Goal: Task Accomplishment & Management: Use online tool/utility

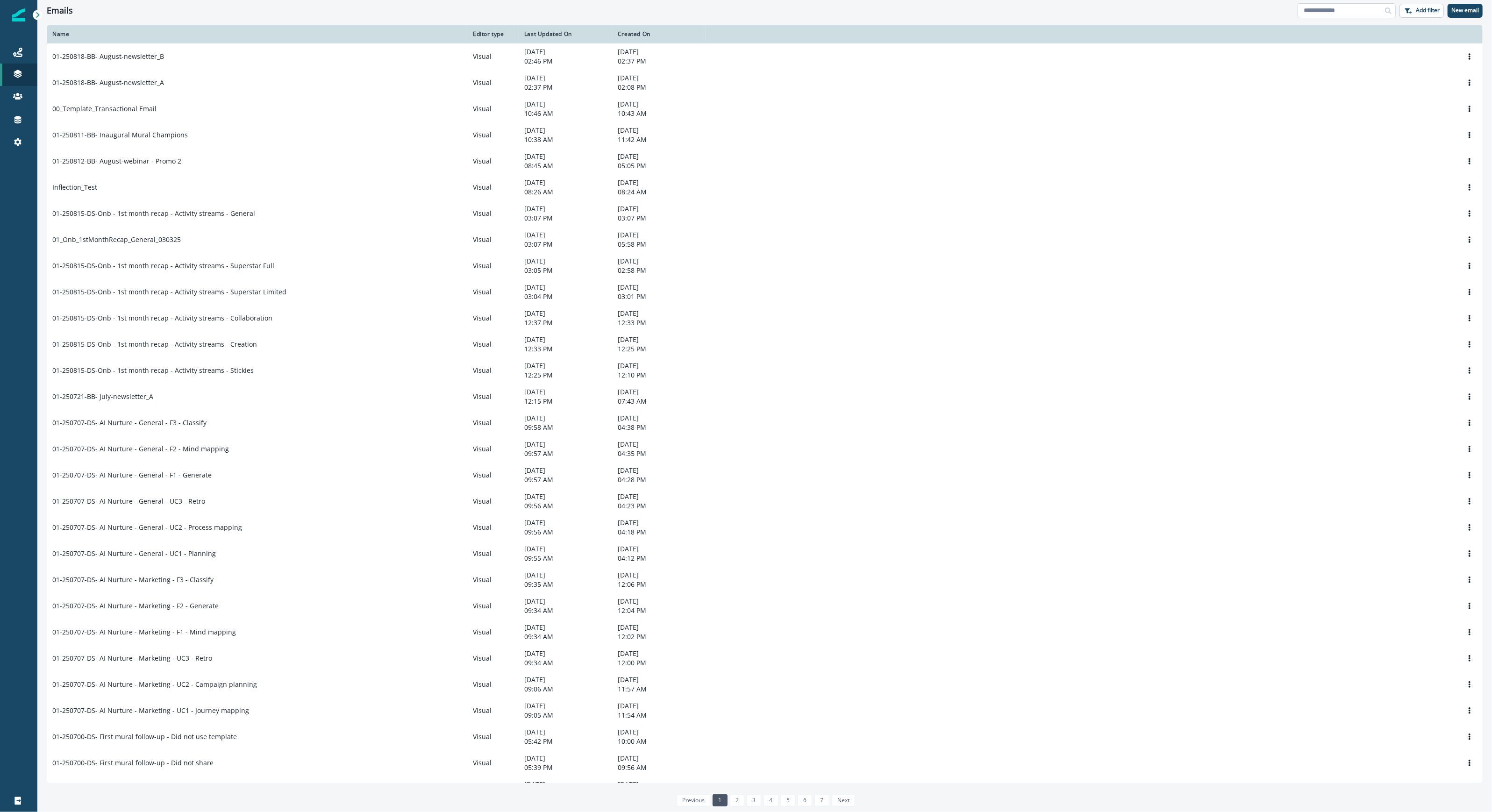
click at [1327, 13] on input at bounding box center [1347, 10] width 98 height 15
type input "*****"
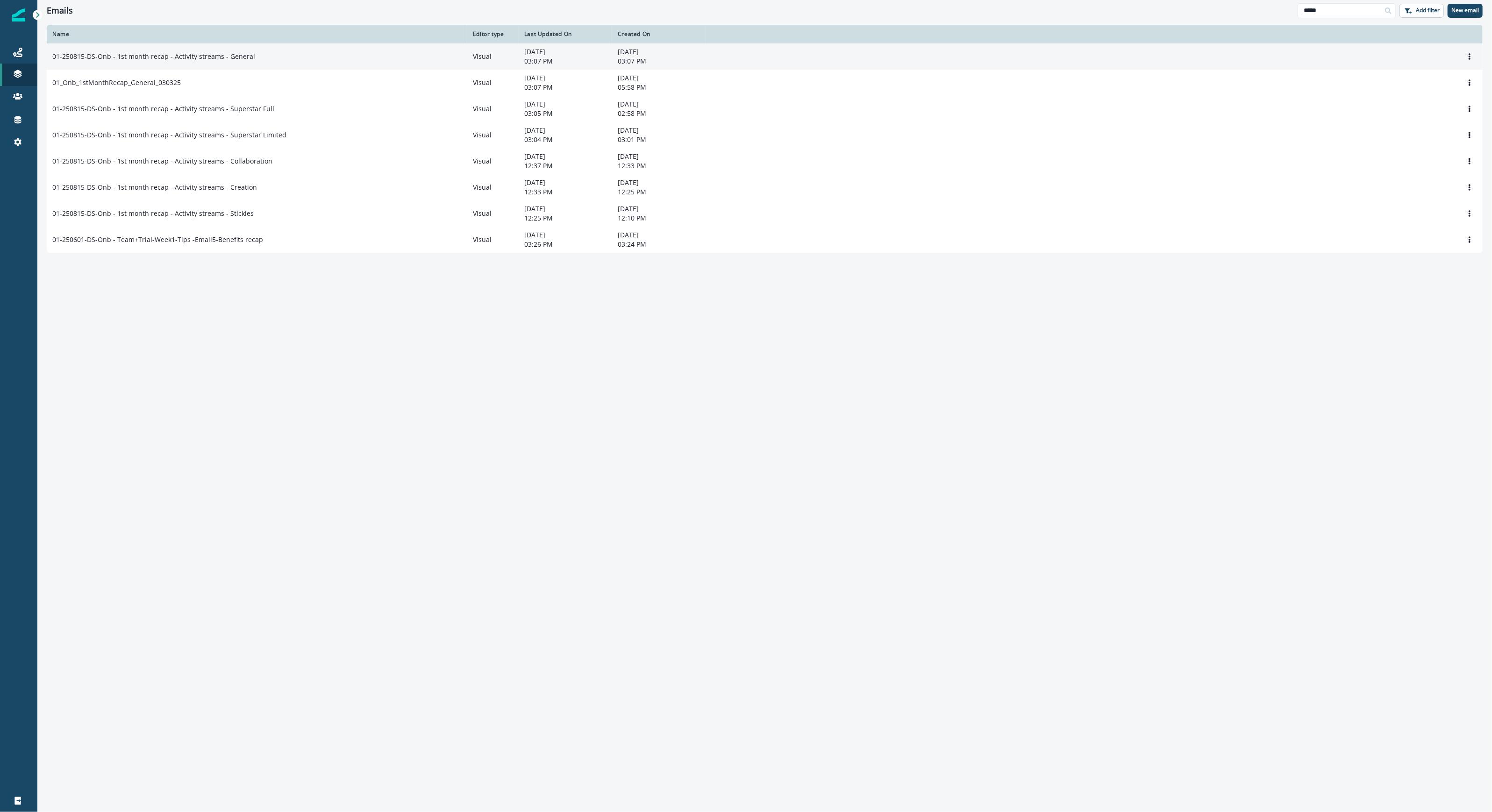
click at [349, 46] on td "01-250815-DS-Onb - 1st month recap - Activity streams - General" at bounding box center [256, 57] width 421 height 26
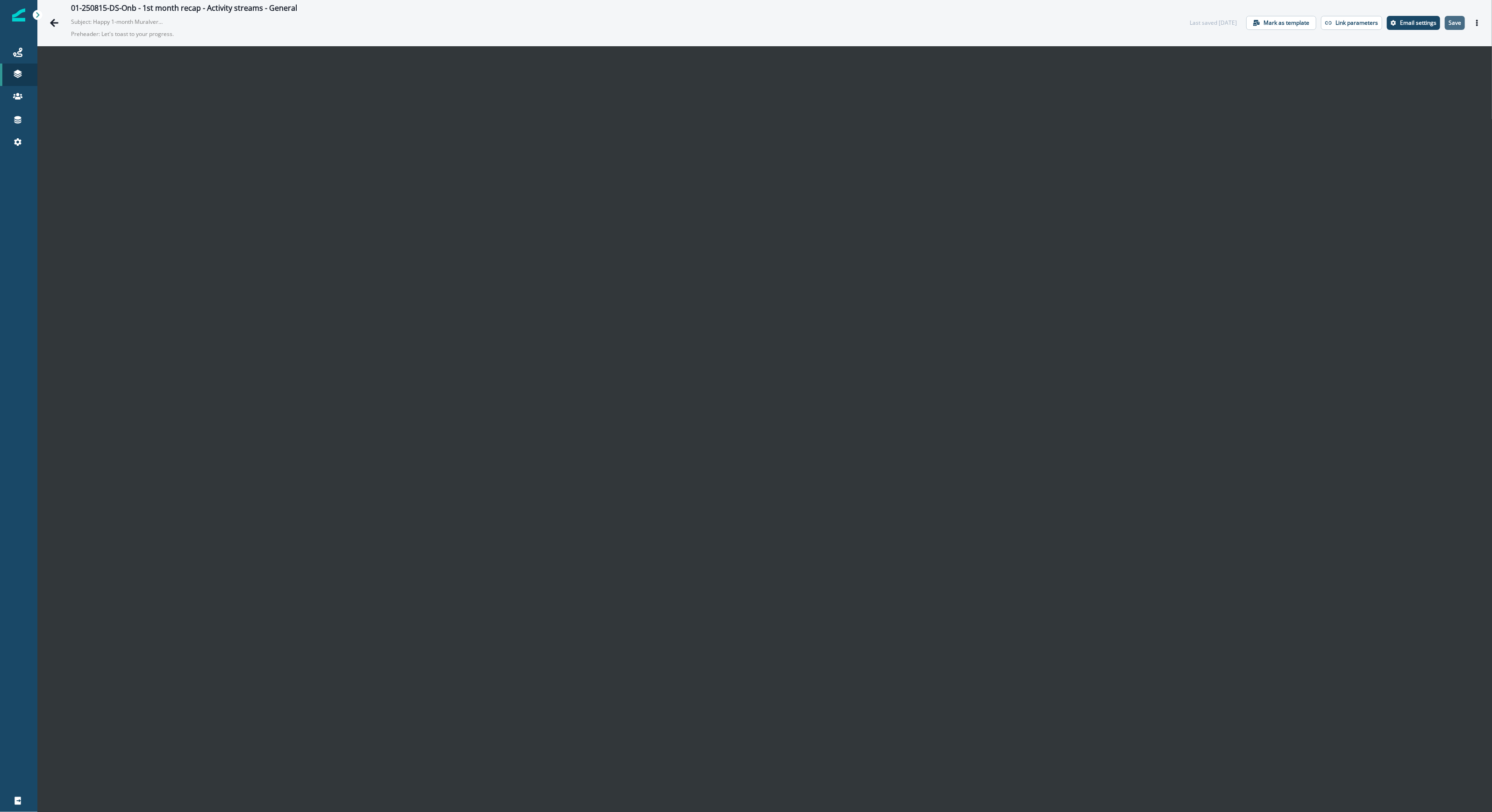
click at [1448, 21] on p "Save" at bounding box center [1454, 22] width 12 height 6
click at [1448, 19] on p "Save" at bounding box center [1454, 22] width 12 height 6
click at [1470, 18] on button "Actions" at bounding box center [1476, 23] width 15 height 14
click at [1474, 20] on icon "Actions" at bounding box center [1476, 22] width 6 height 6
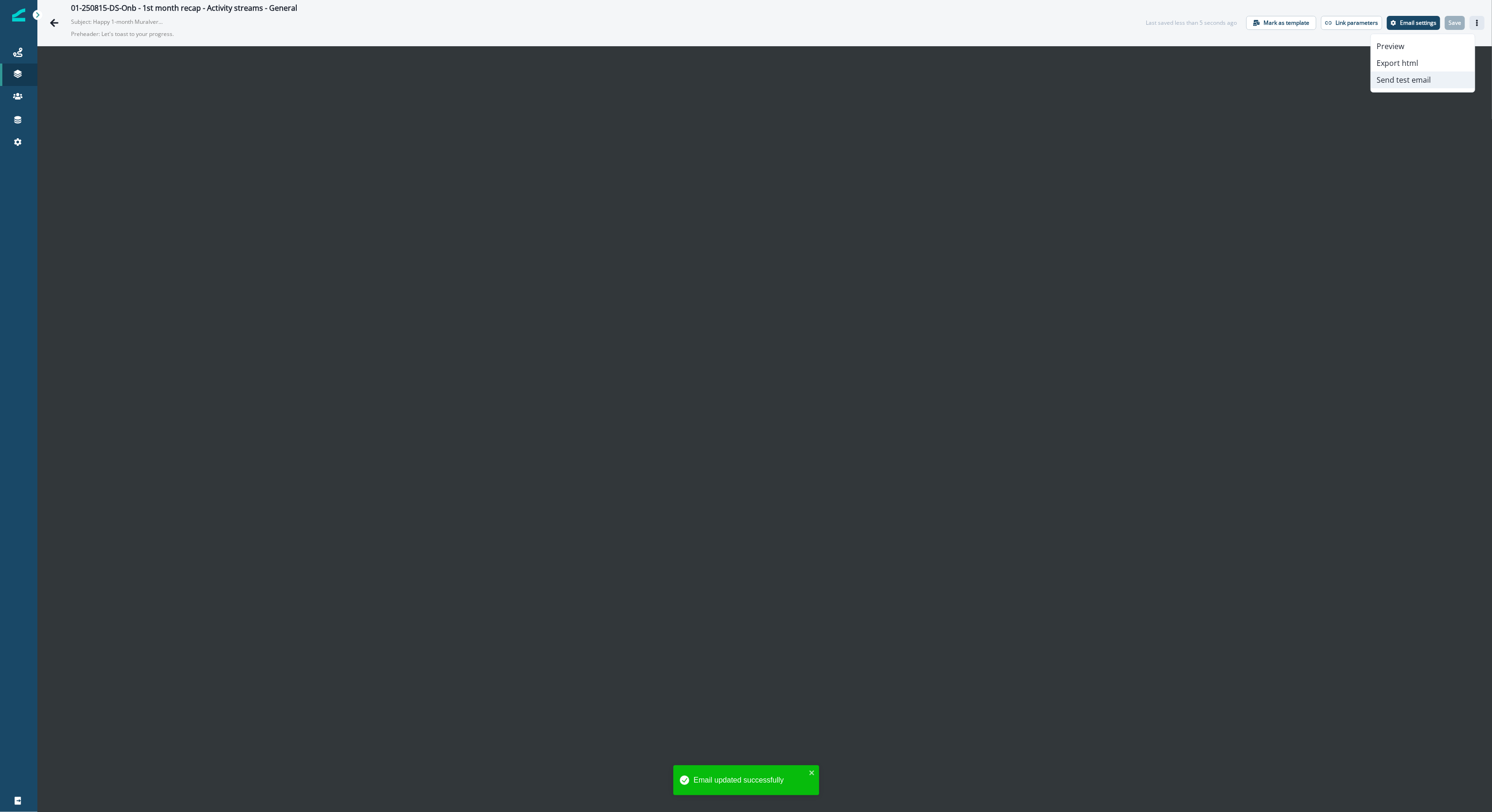
click at [1414, 79] on button "Send test email" at bounding box center [1422, 80] width 104 height 17
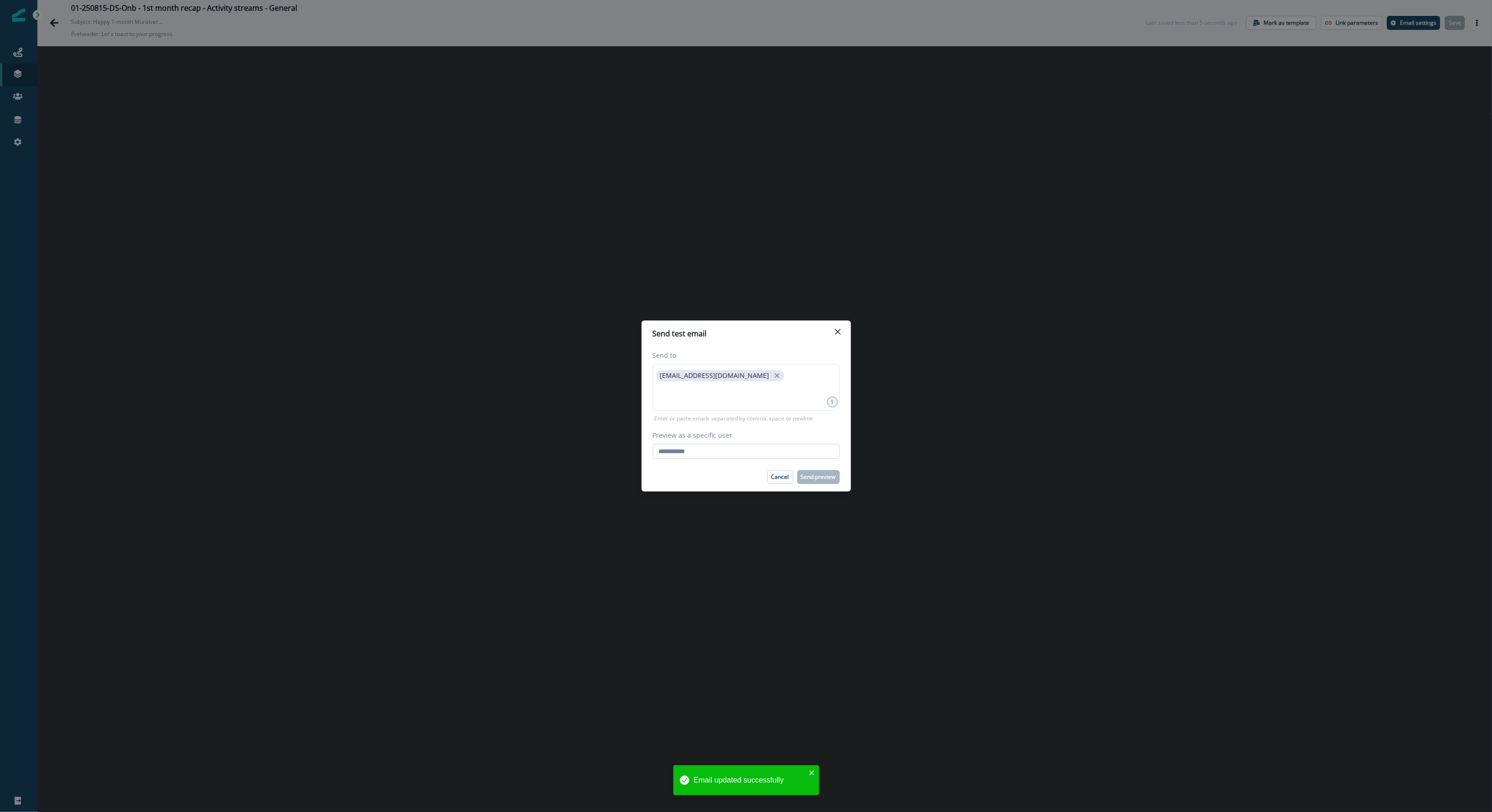
click at [680, 452] on input "Preview as a specific user" at bounding box center [746, 451] width 187 height 15
type input "**********"
drag, startPoint x: 690, startPoint y: 483, endPoint x: 705, endPoint y: 482, distance: 15.0
click at [690, 483] on div "Cancel Send preview" at bounding box center [746, 477] width 187 height 14
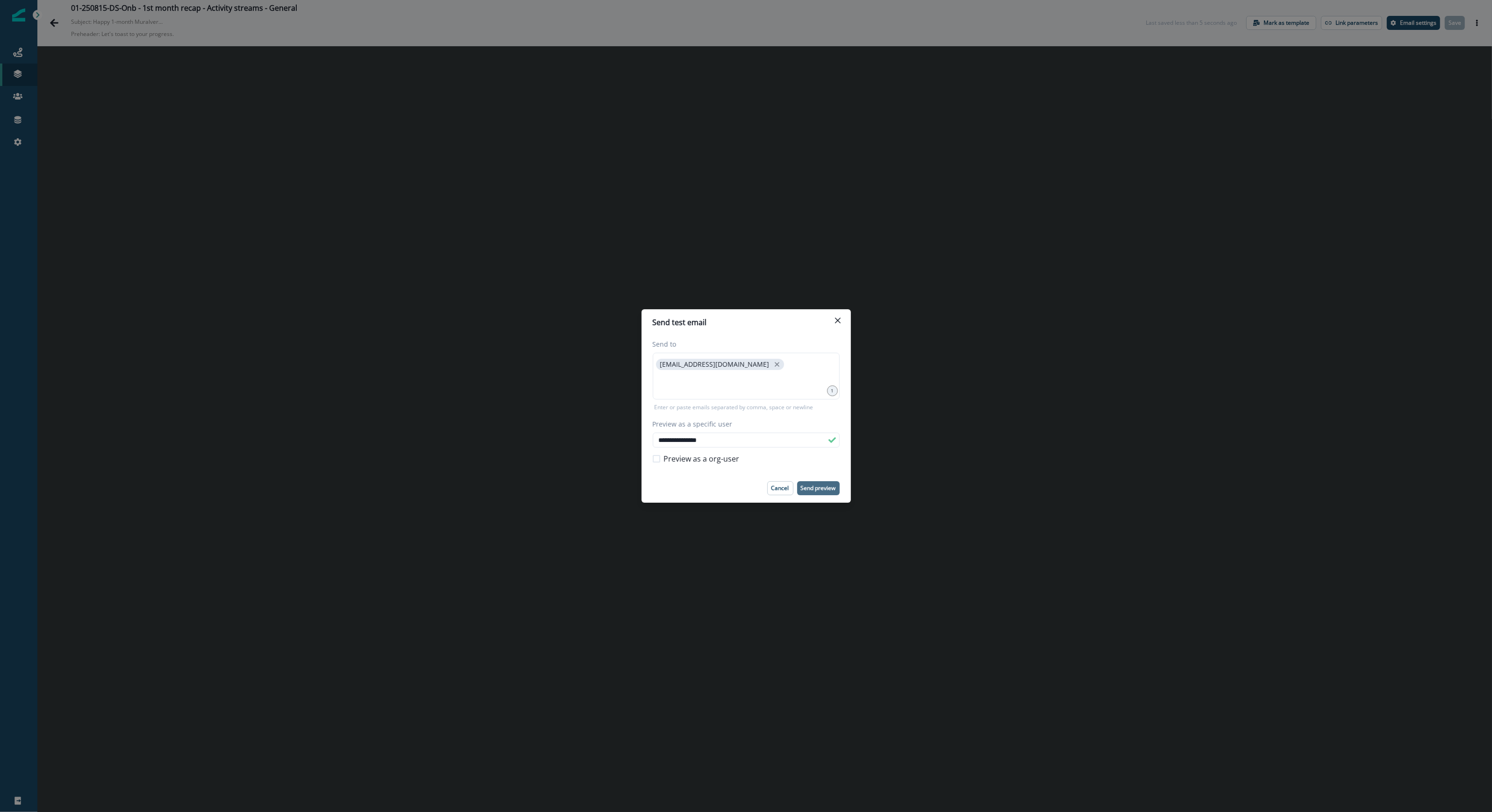
click at [821, 486] on p "Send preview" at bounding box center [818, 487] width 35 height 6
click at [836, 322] on icon "Close" at bounding box center [837, 320] width 5 height 5
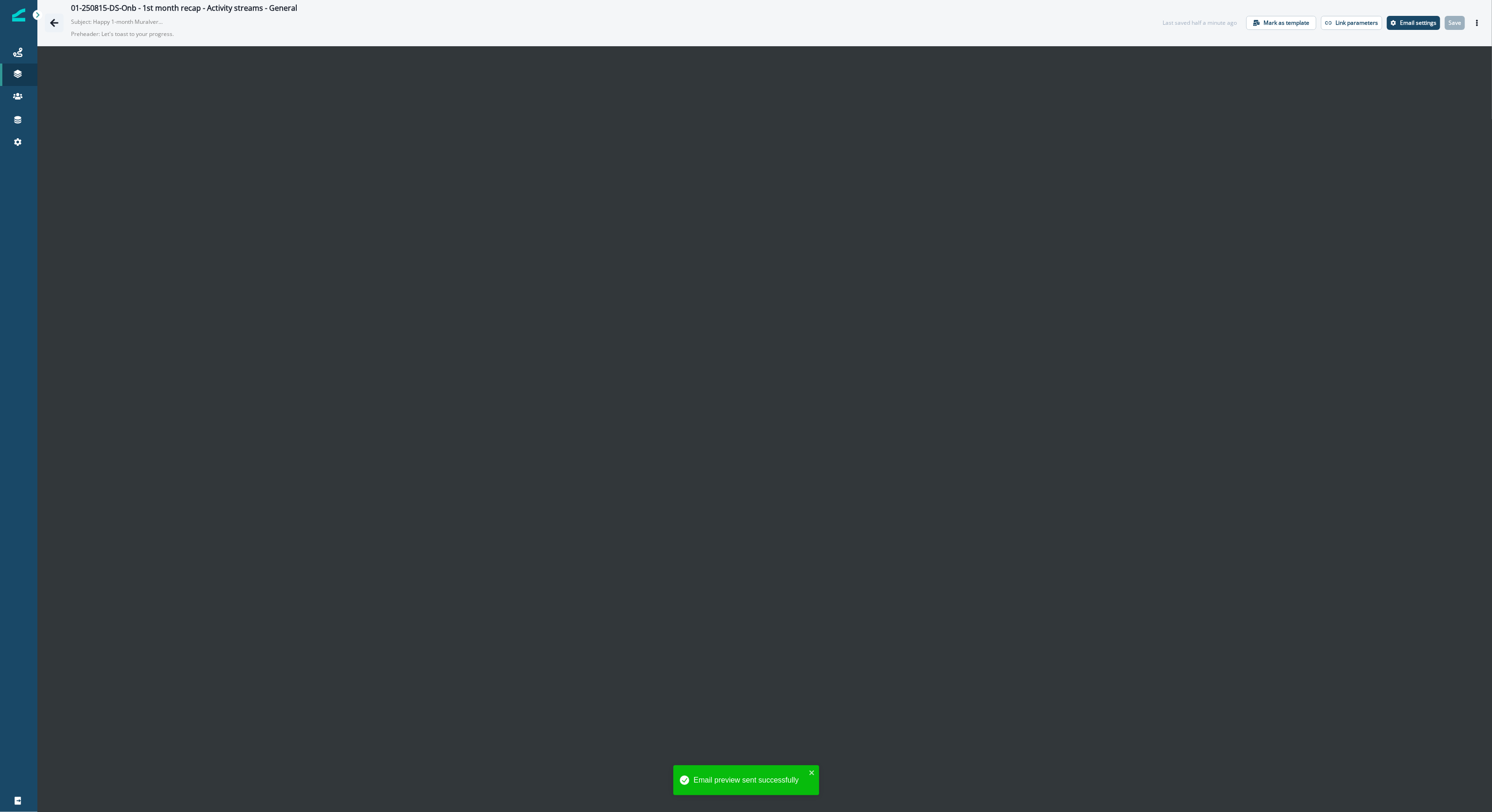
click at [59, 22] on icon "Go back" at bounding box center [54, 23] width 10 height 10
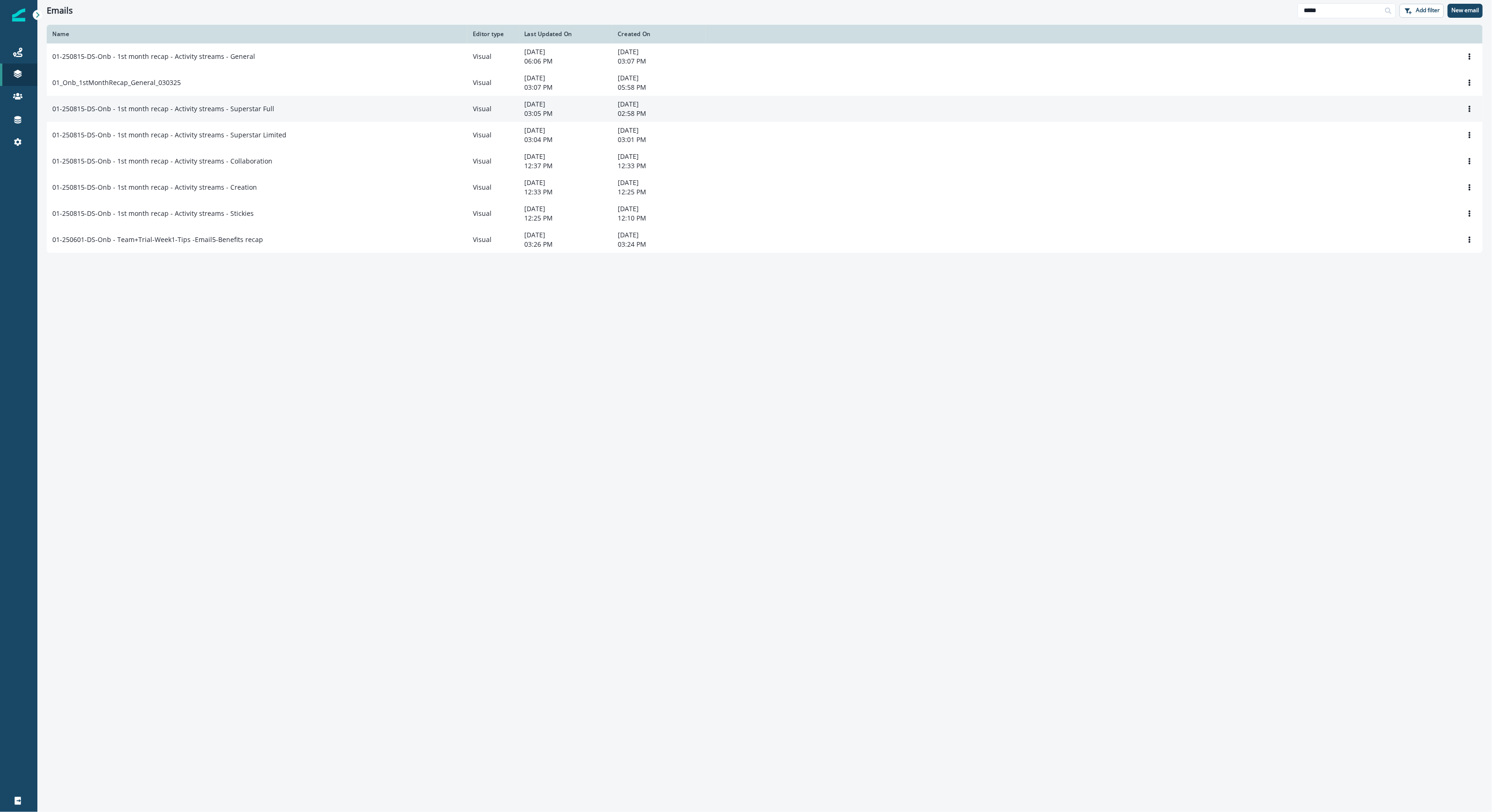
click at [287, 113] on div "01-250815-DS-Onb - 1st month recap - Activity streams - Superstar Full" at bounding box center [257, 108] width 410 height 10
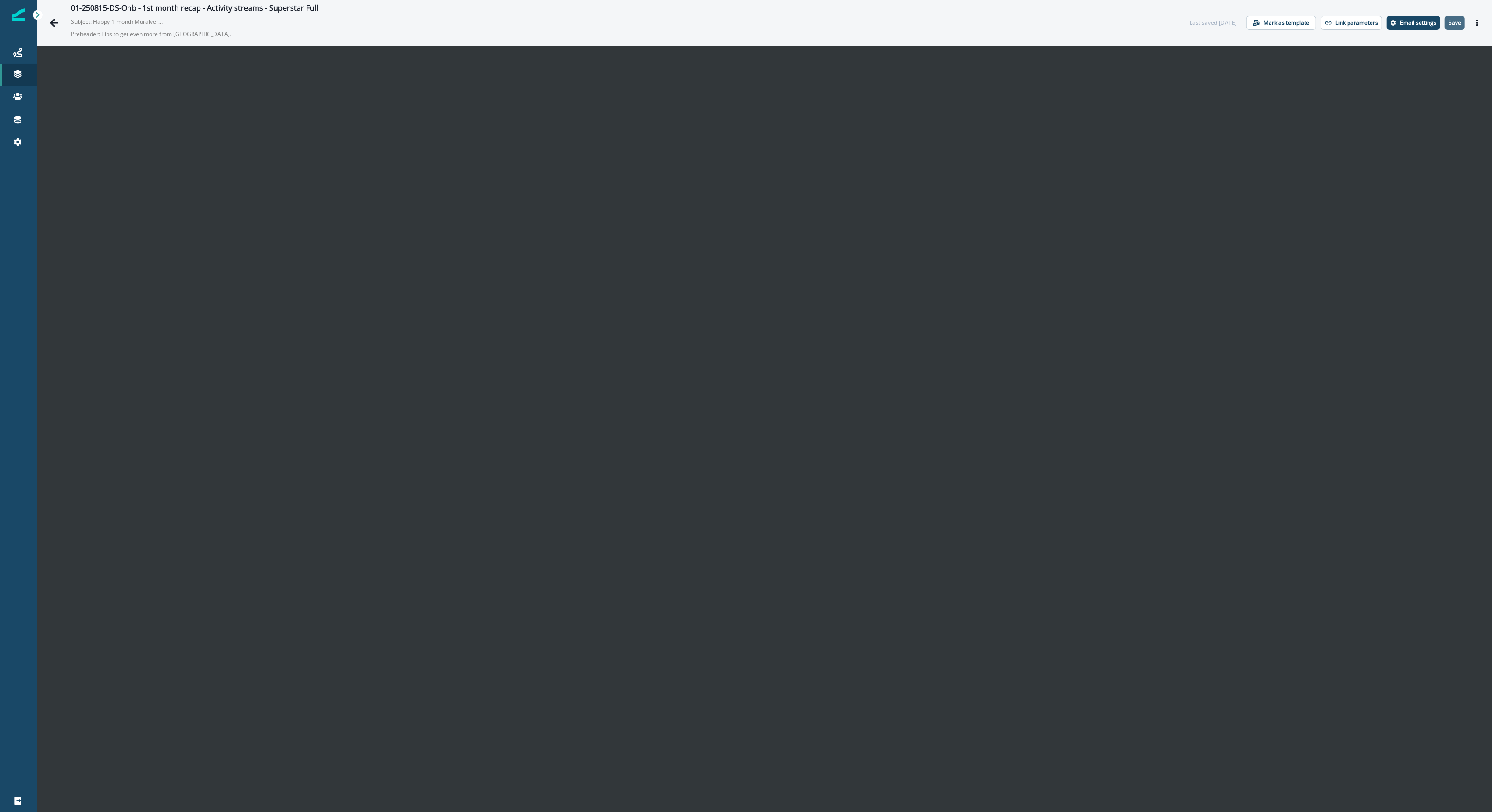
click at [1450, 23] on p "Save" at bounding box center [1454, 22] width 12 height 6
click at [1448, 24] on p "Save" at bounding box center [1454, 22] width 12 height 6
click at [1476, 24] on icon "Actions" at bounding box center [1477, 22] width 2 height 6
click at [1407, 82] on button "Send test email" at bounding box center [1422, 80] width 104 height 17
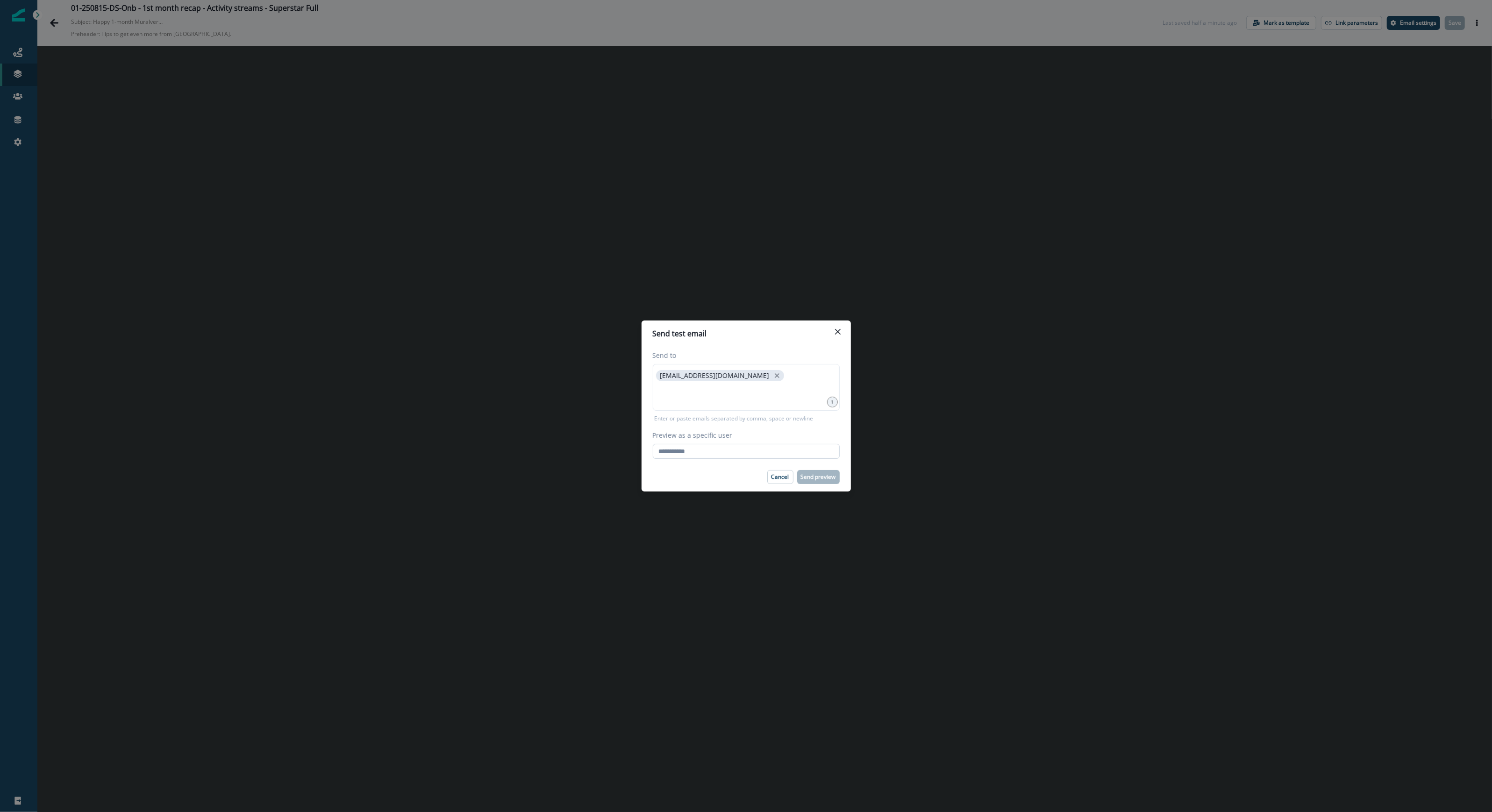
click at [724, 445] on input "Preview as a specific user" at bounding box center [746, 451] width 187 height 15
type input "**********"
click at [685, 480] on div "Cancel Send preview" at bounding box center [746, 477] width 187 height 14
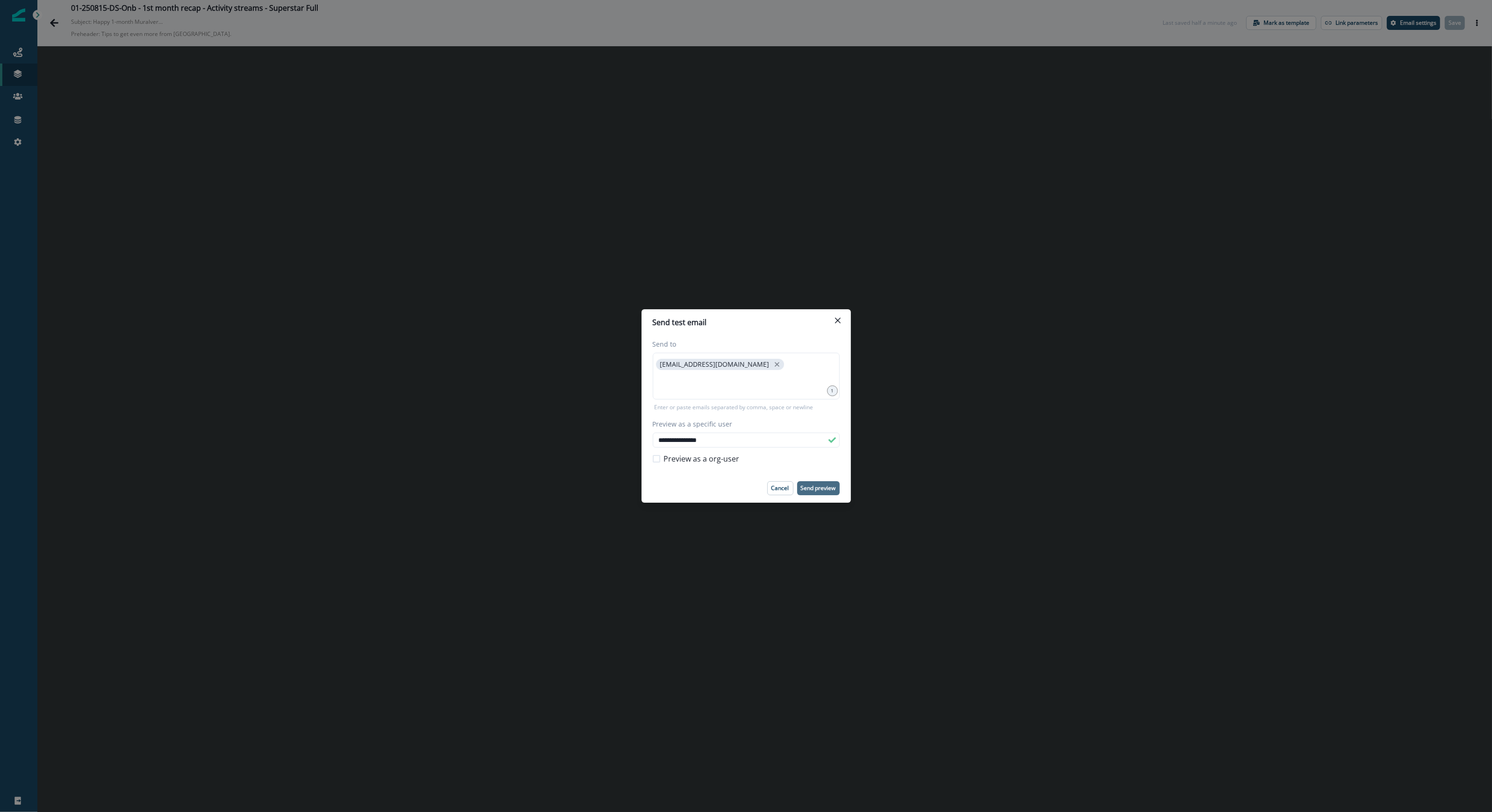
click at [817, 488] on p "Send preview" at bounding box center [818, 487] width 35 height 6
click at [54, 21] on div "**********" at bounding box center [746, 406] width 1492 height 812
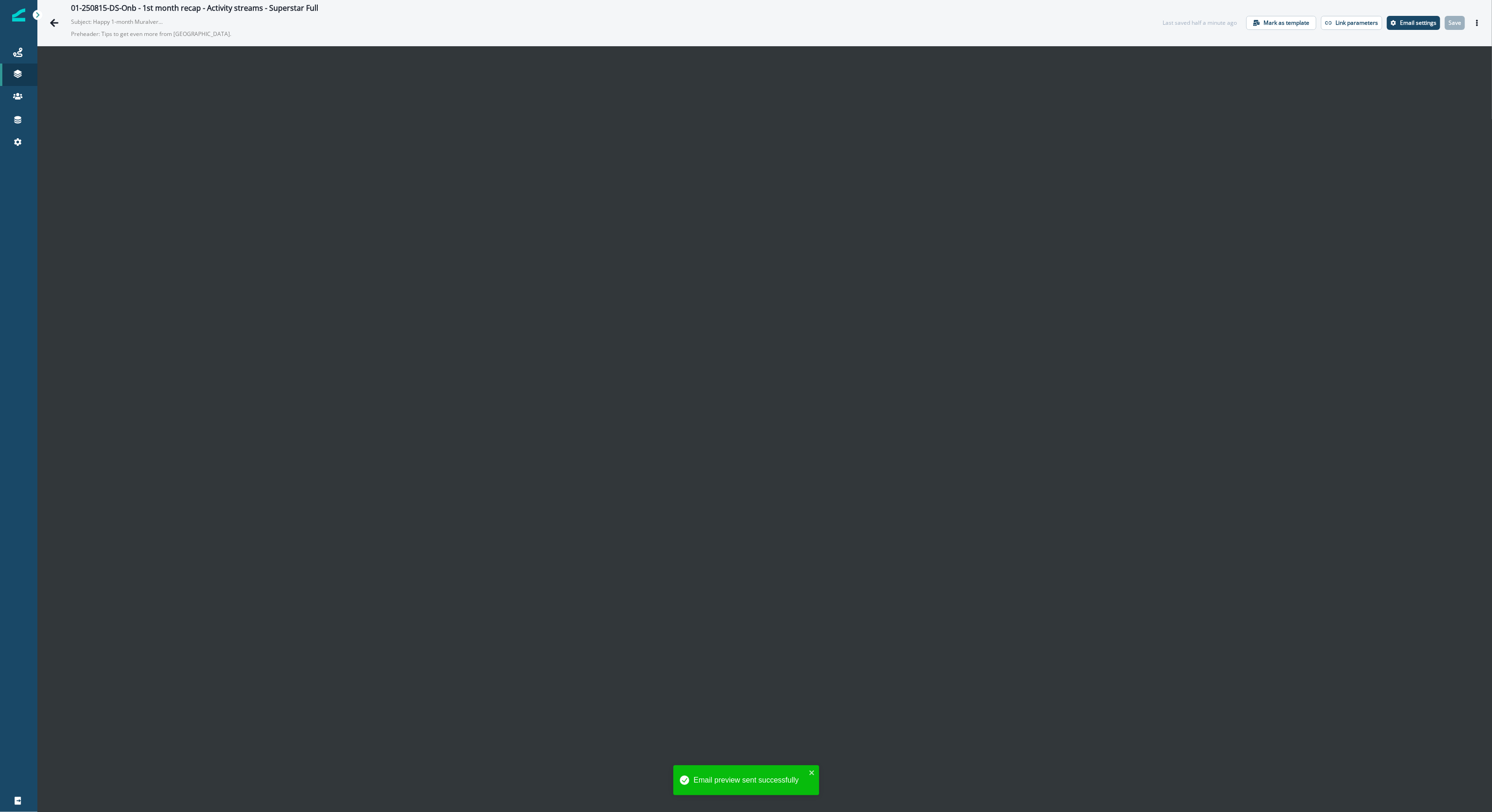
click at [54, 21] on icon "Go back" at bounding box center [54, 23] width 10 height 10
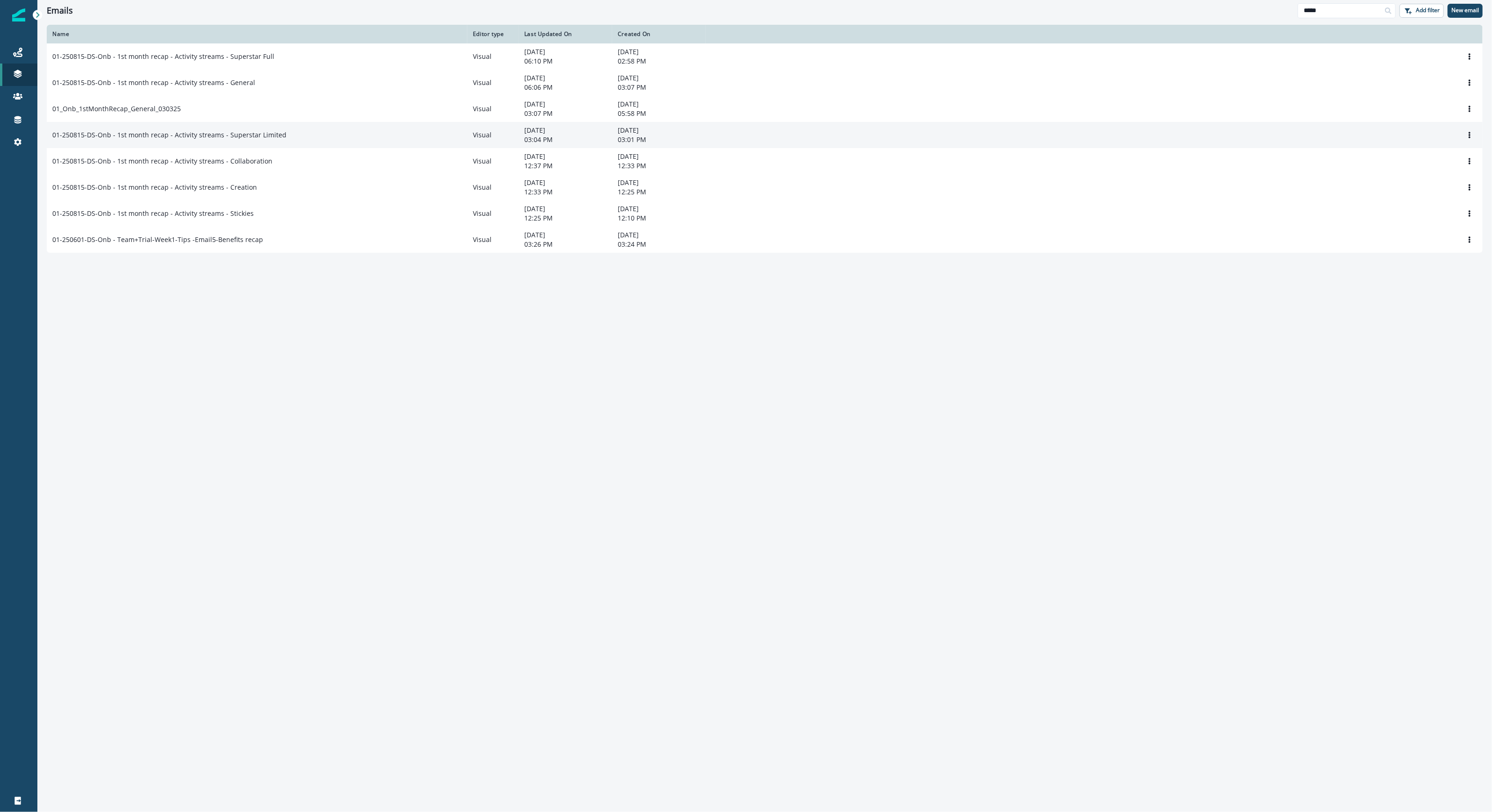
click at [292, 140] on div "01-250815-DS-Onb - 1st month recap - Activity streams - Superstar Limited" at bounding box center [257, 135] width 410 height 10
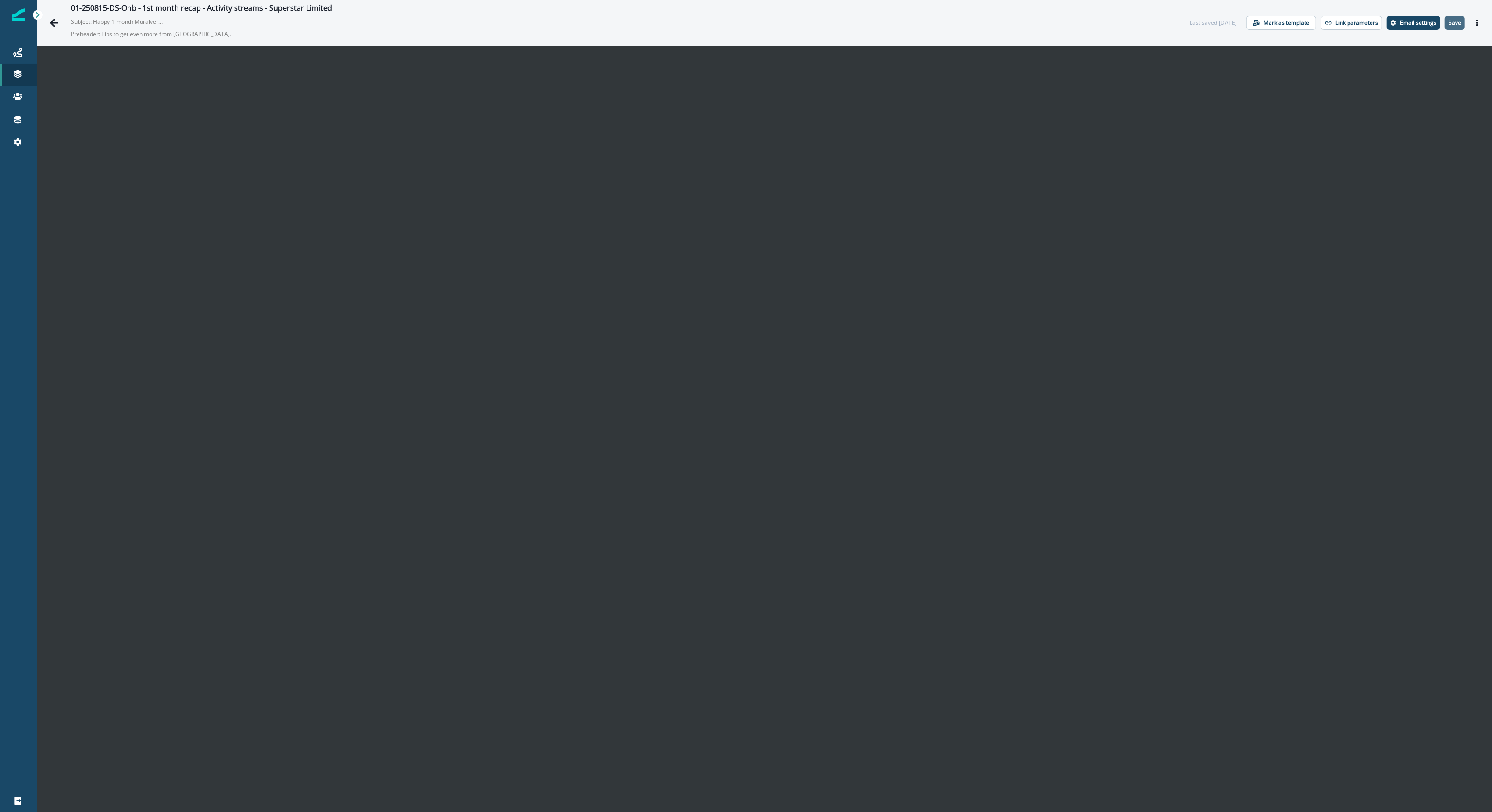
click at [1448, 21] on p "Save" at bounding box center [1454, 22] width 12 height 6
click at [1474, 20] on icon "Actions" at bounding box center [1476, 22] width 6 height 6
click at [1425, 75] on button "Send test email" at bounding box center [1422, 80] width 104 height 17
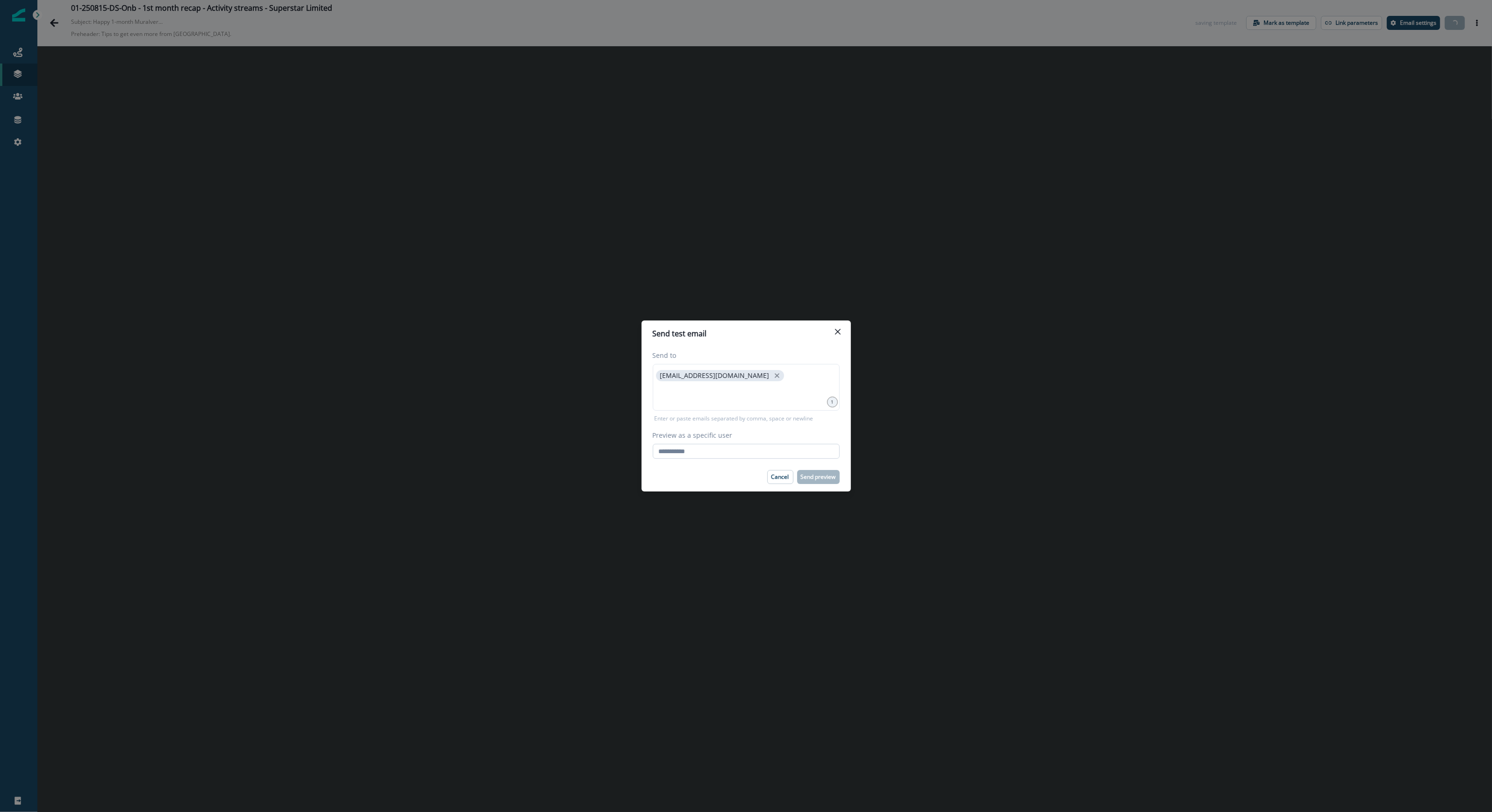
click at [771, 457] on input "Preview as a specific user" at bounding box center [746, 451] width 187 height 15
type input "**********"
click at [684, 479] on div "Cancel Send preview" at bounding box center [746, 477] width 187 height 14
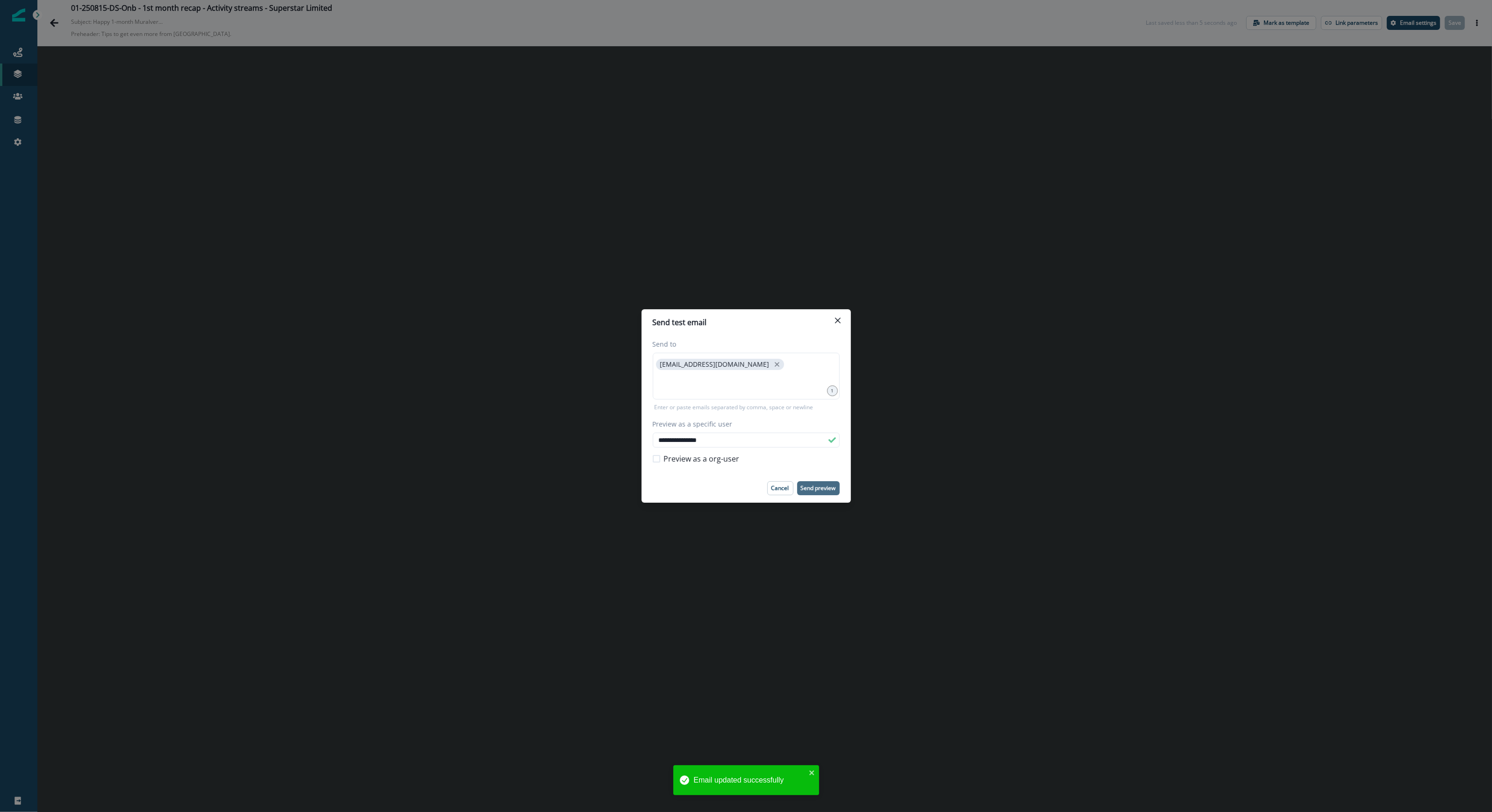
click at [827, 485] on p "Send preview" at bounding box center [818, 487] width 35 height 6
click at [837, 322] on icon "Close" at bounding box center [837, 320] width 5 height 5
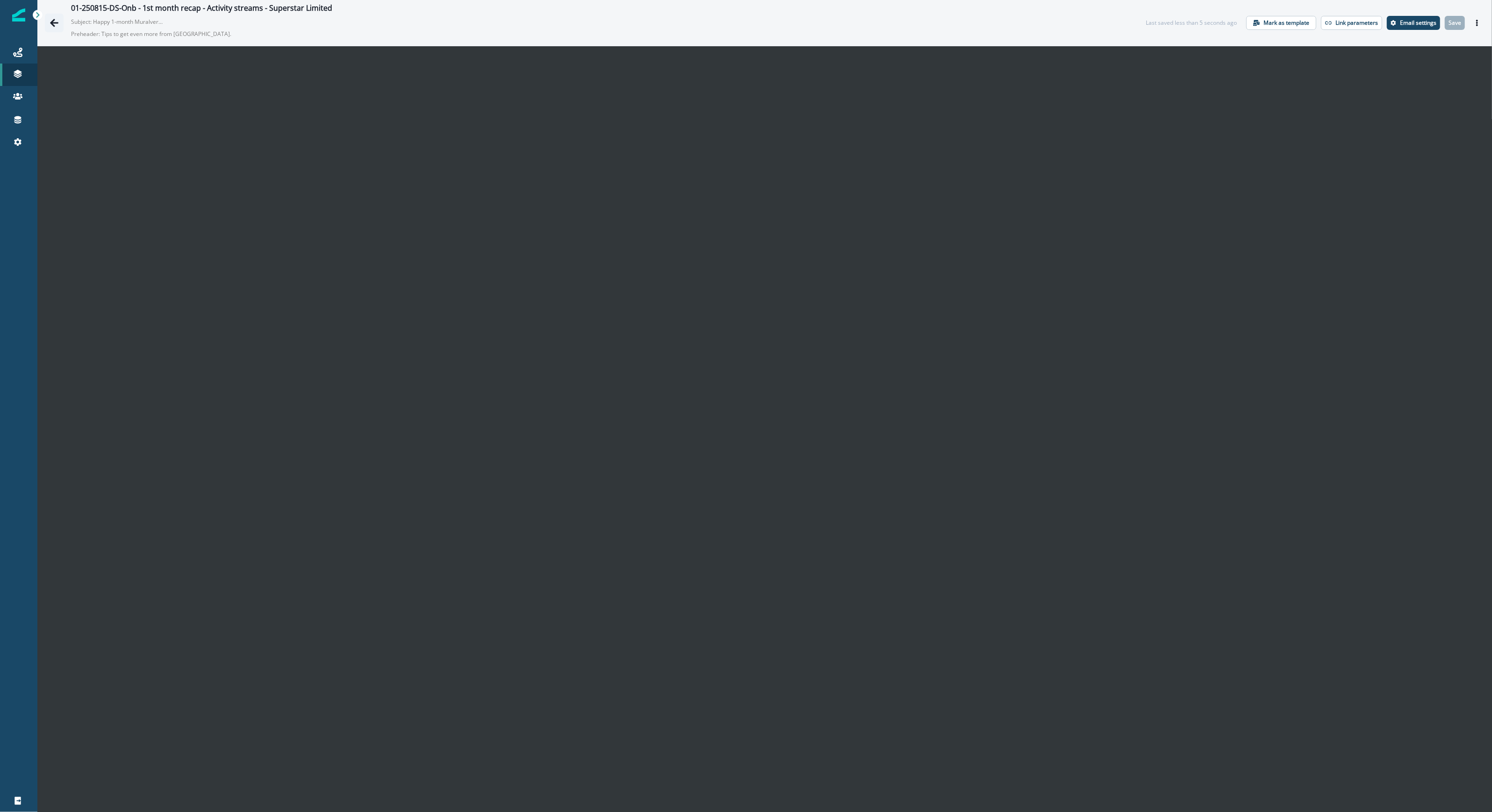
click at [52, 21] on icon "Go back" at bounding box center [54, 22] width 9 height 8
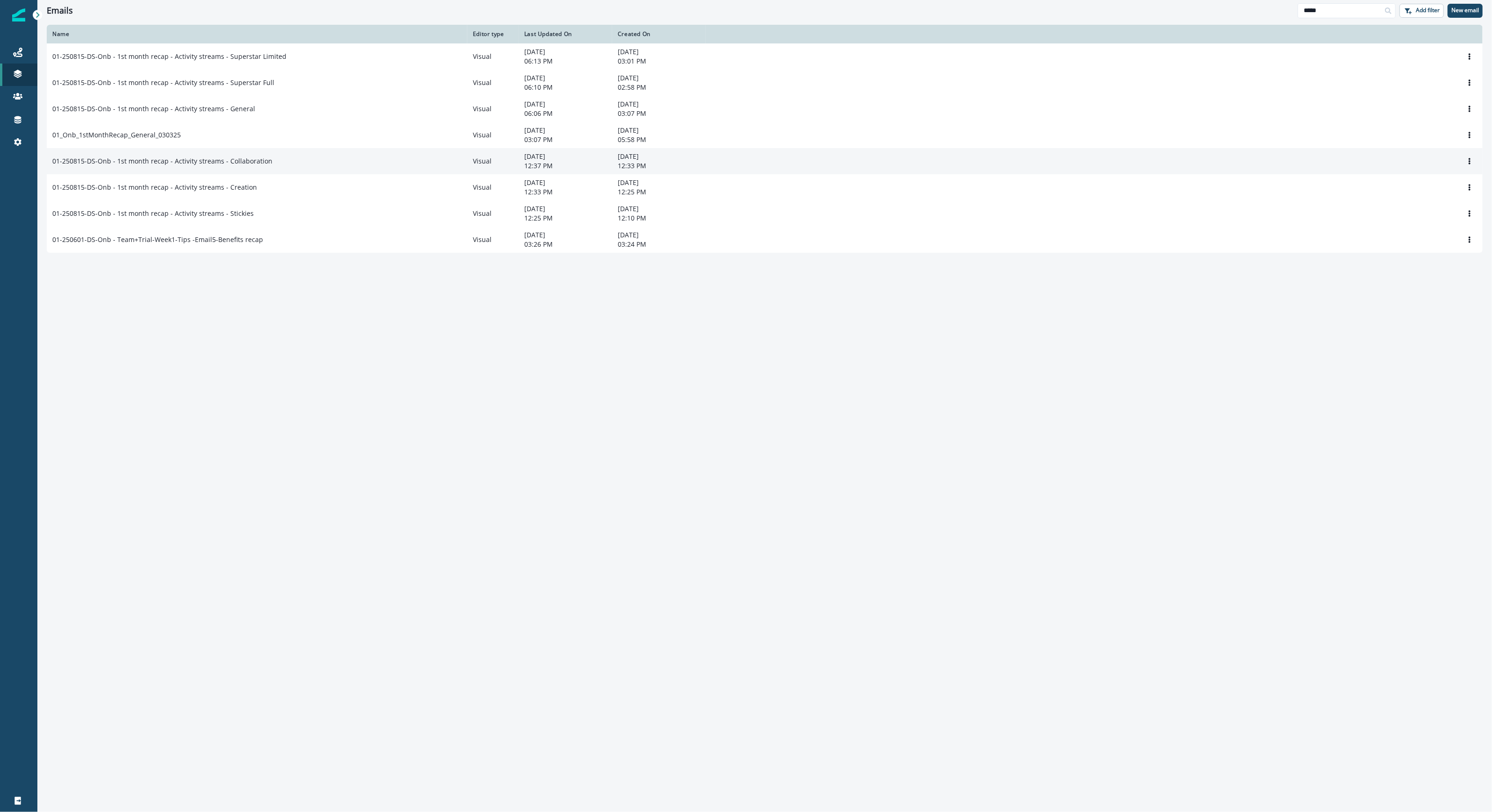
click at [309, 172] on td "01-250815-DS-Onb - 1st month recap - Activity streams - Collaboration" at bounding box center [256, 161] width 421 height 26
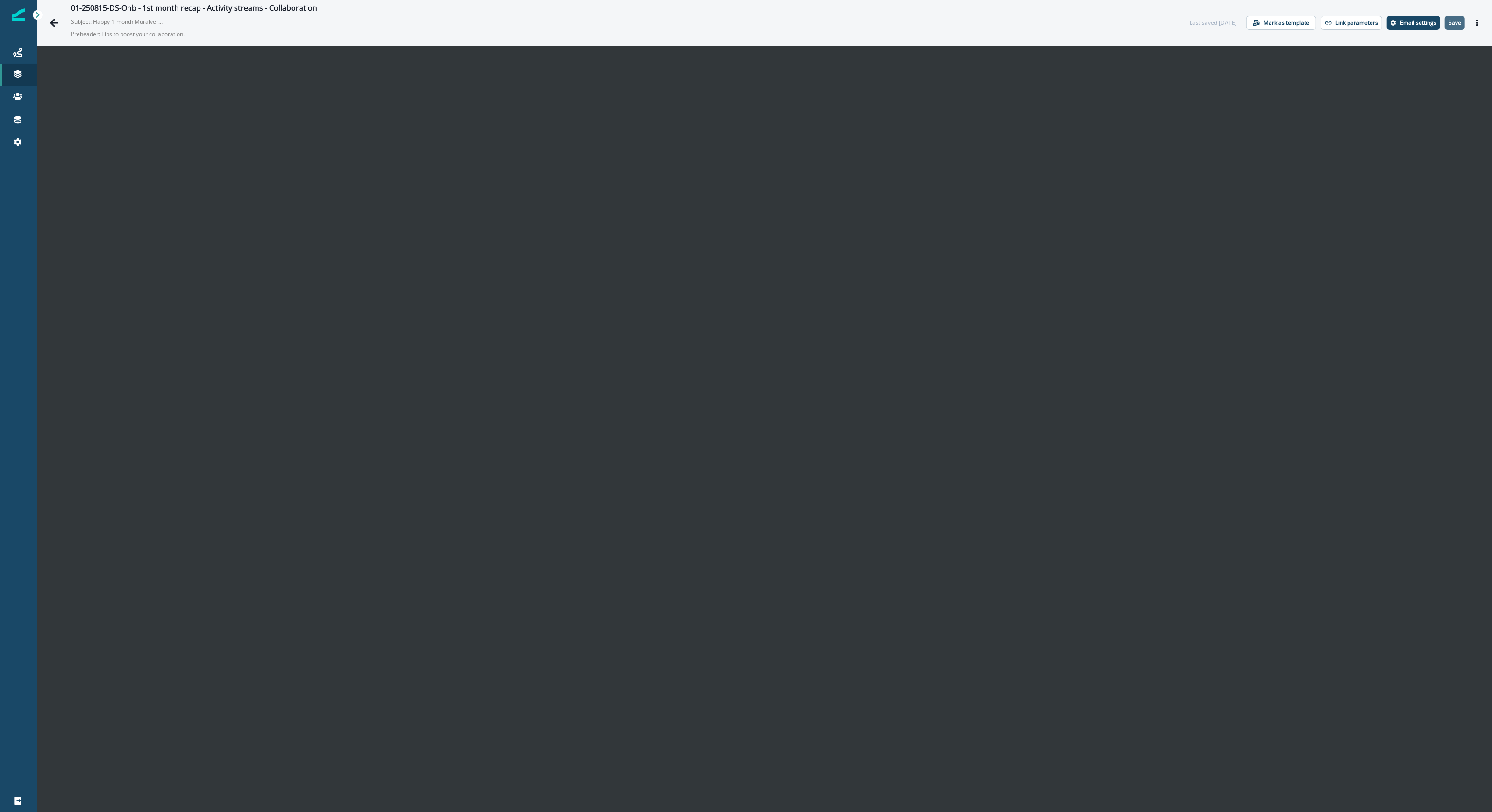
click at [1448, 22] on p "Save" at bounding box center [1454, 22] width 12 height 6
click at [1453, 20] on button "Save" at bounding box center [1454, 23] width 20 height 14
click at [1473, 18] on button "Actions" at bounding box center [1476, 23] width 15 height 14
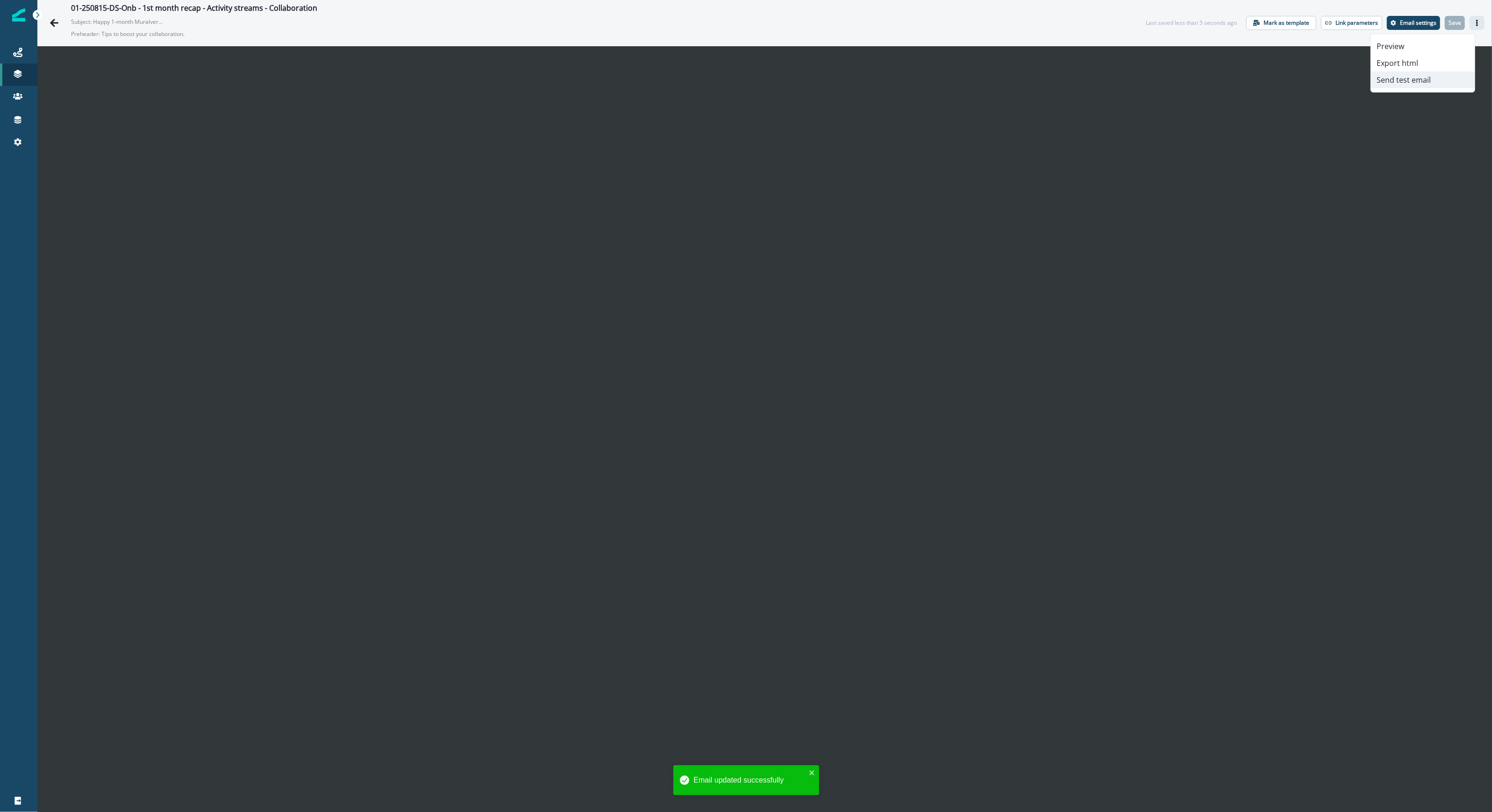
click at [1426, 75] on button "Send test email" at bounding box center [1422, 80] width 104 height 17
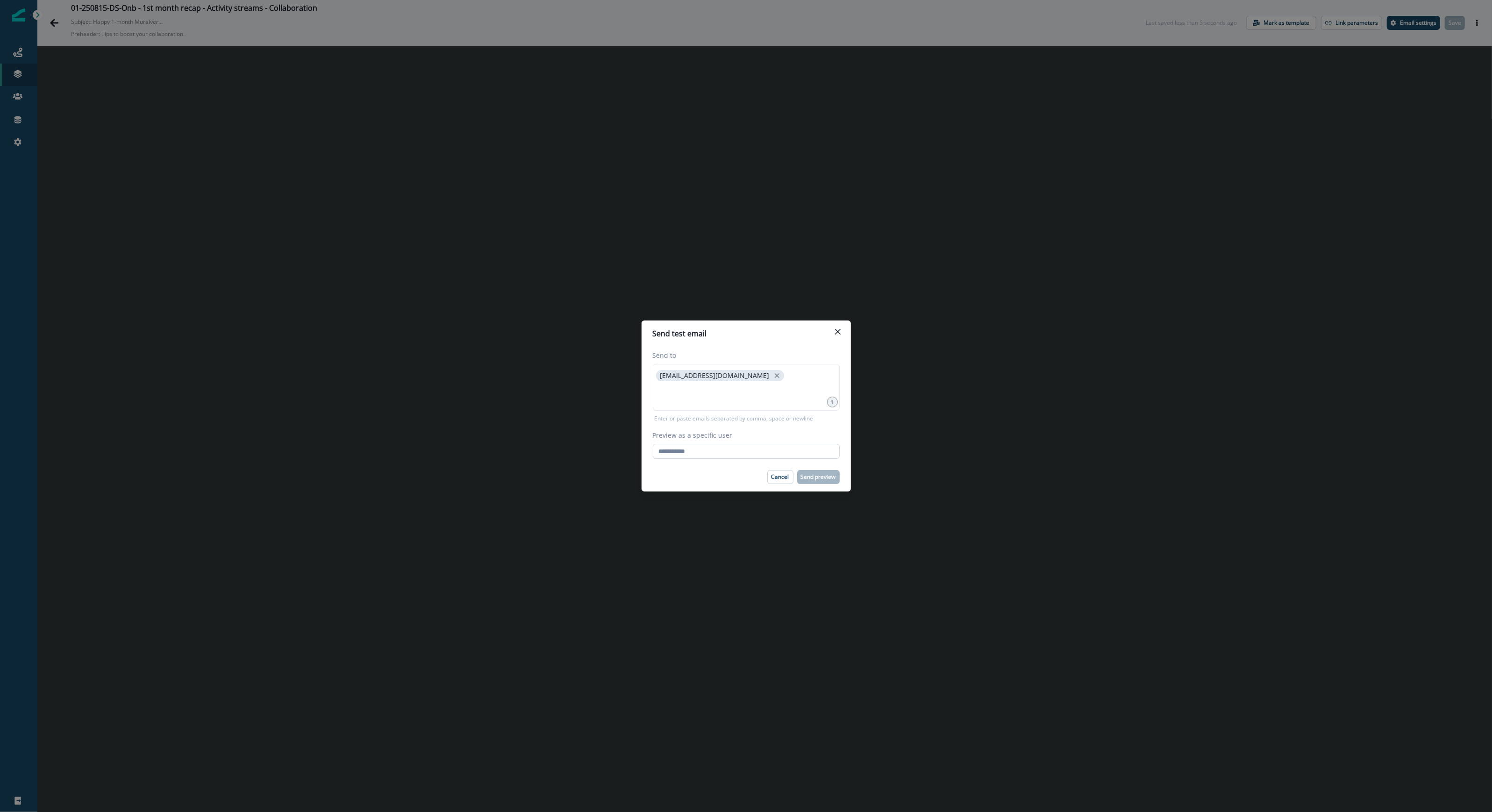
click at [715, 454] on input "Preview as a specific user" at bounding box center [746, 451] width 187 height 15
type input "**********"
drag, startPoint x: 681, startPoint y: 475, endPoint x: 704, endPoint y: 483, distance: 24.4
click at [681, 475] on div "Cancel Send preview" at bounding box center [746, 477] width 187 height 14
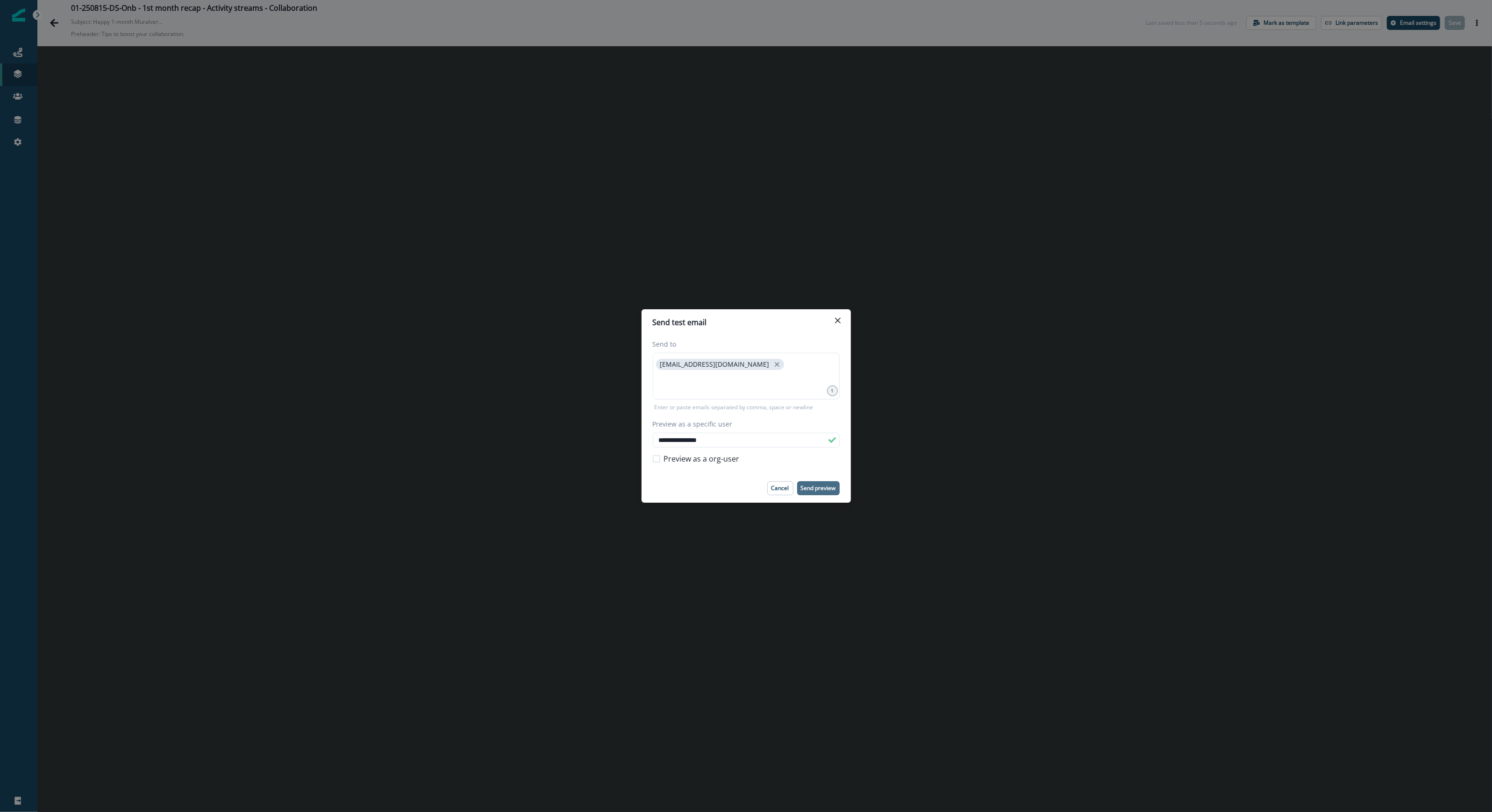
click at [816, 486] on p "Send preview" at bounding box center [818, 487] width 35 height 6
click at [843, 319] on button "Close" at bounding box center [837, 320] width 15 height 15
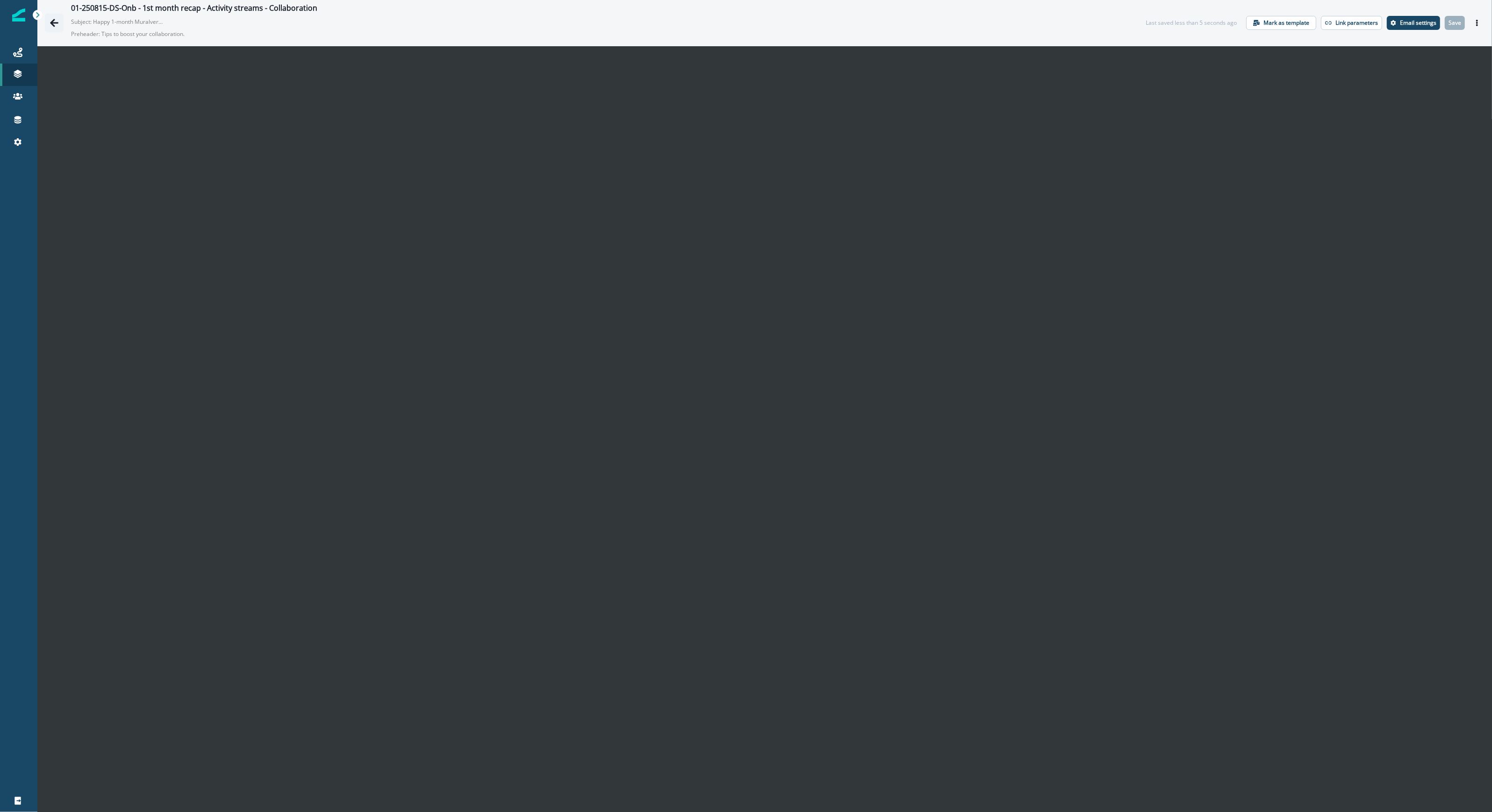
click at [60, 22] on button "Go back" at bounding box center [53, 22] width 18 height 18
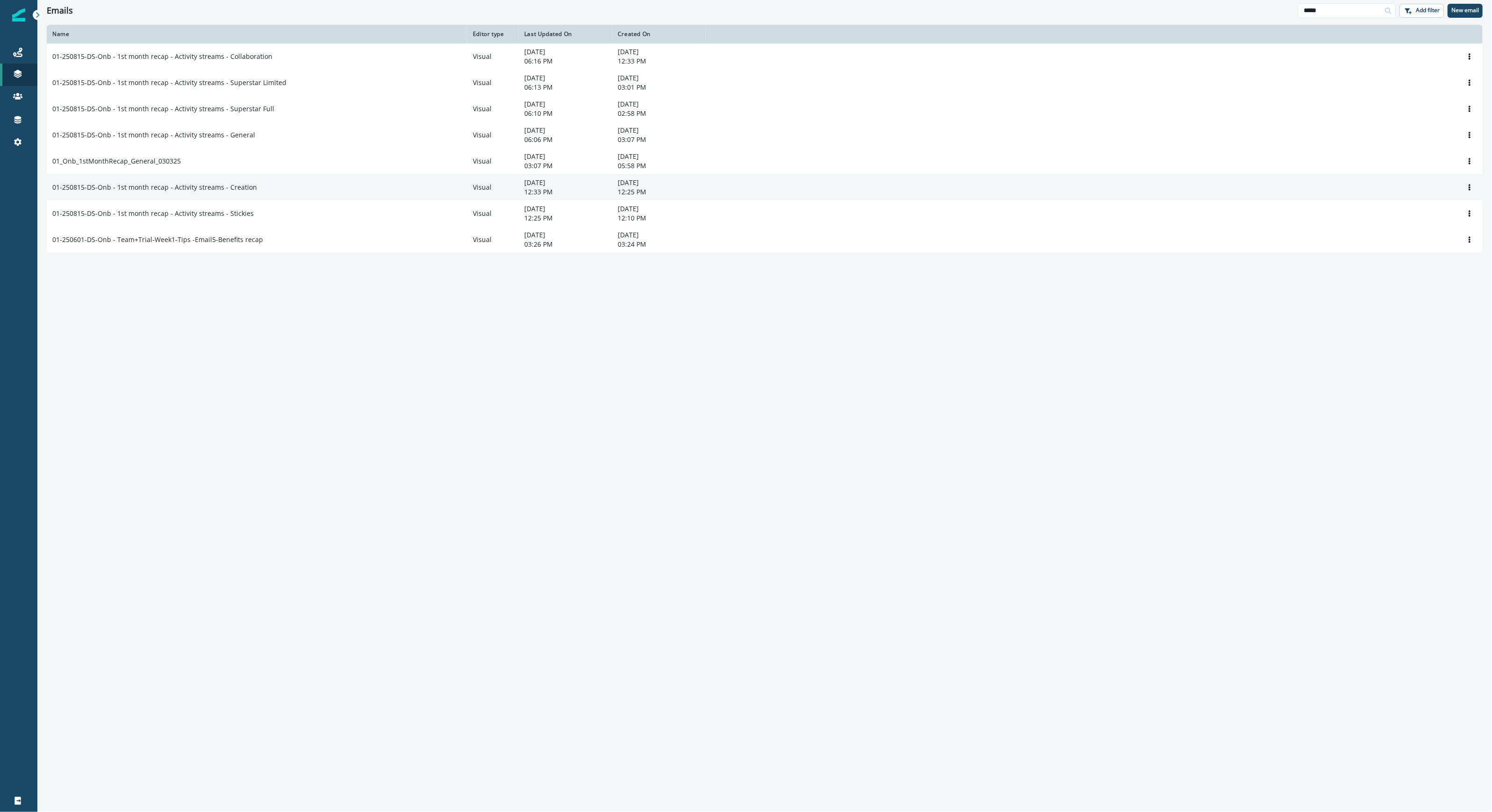
click at [268, 186] on div "01-250815-DS-Onb - 1st month recap - Activity streams - Creation" at bounding box center [257, 187] width 410 height 10
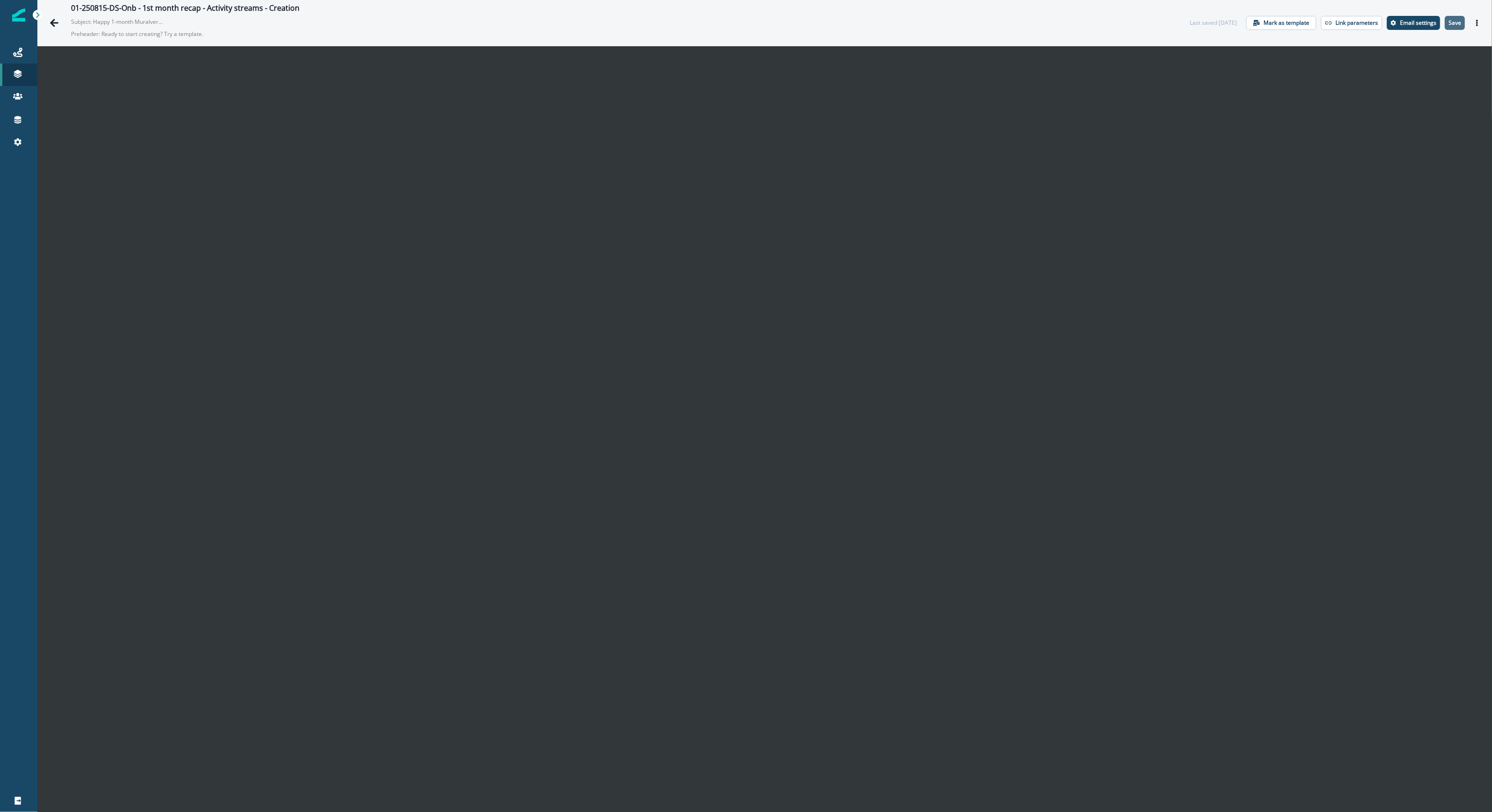
click at [1446, 28] on button "Save" at bounding box center [1454, 23] width 20 height 14
click at [1474, 23] on icon "Actions" at bounding box center [1476, 22] width 6 height 6
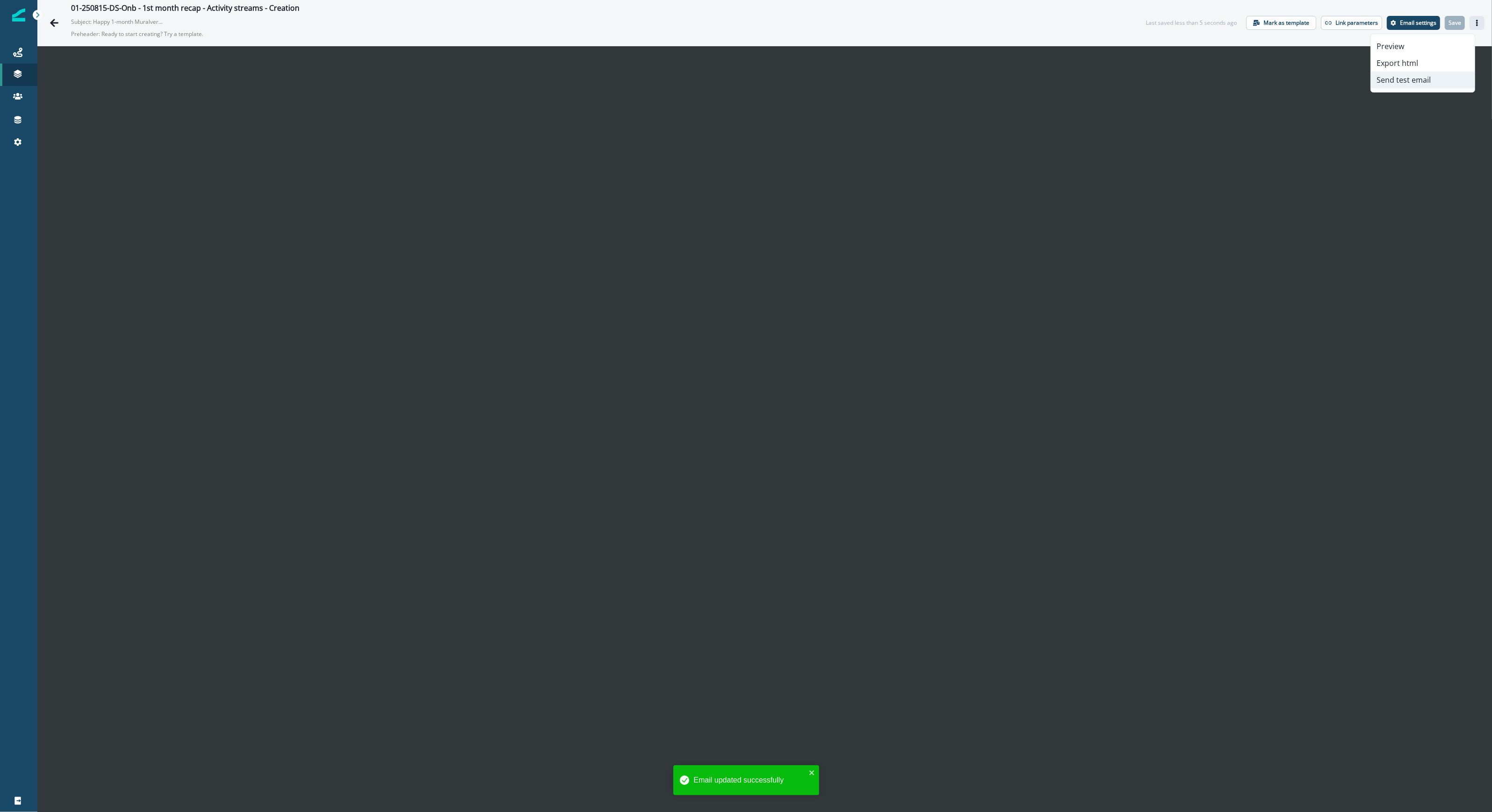
click at [1424, 79] on button "Send test email" at bounding box center [1422, 80] width 104 height 17
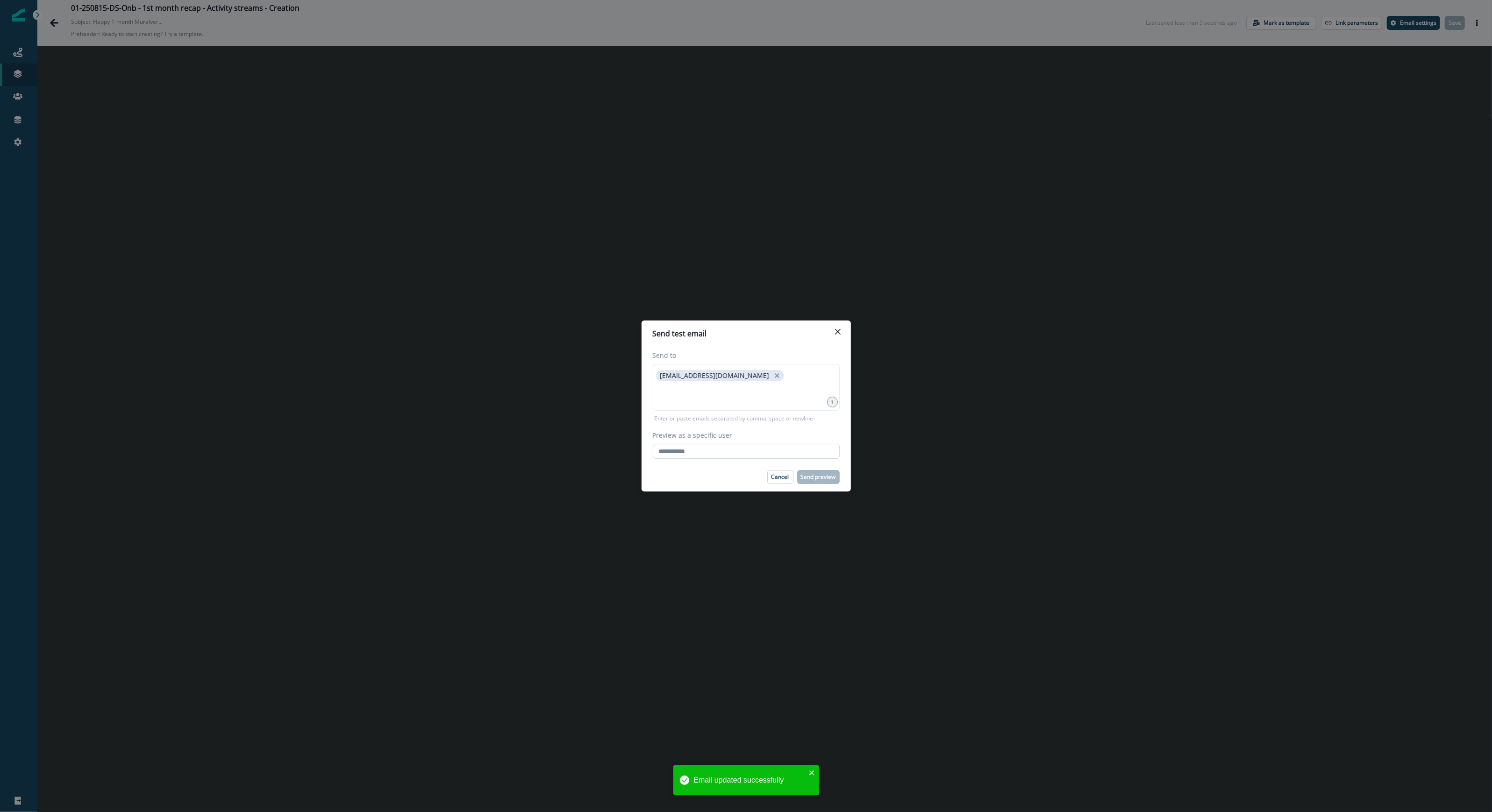
click at [727, 445] on input "Preview as a specific user" at bounding box center [746, 451] width 187 height 15
type input "**********"
click at [681, 477] on div "Cancel Send preview" at bounding box center [746, 477] width 187 height 14
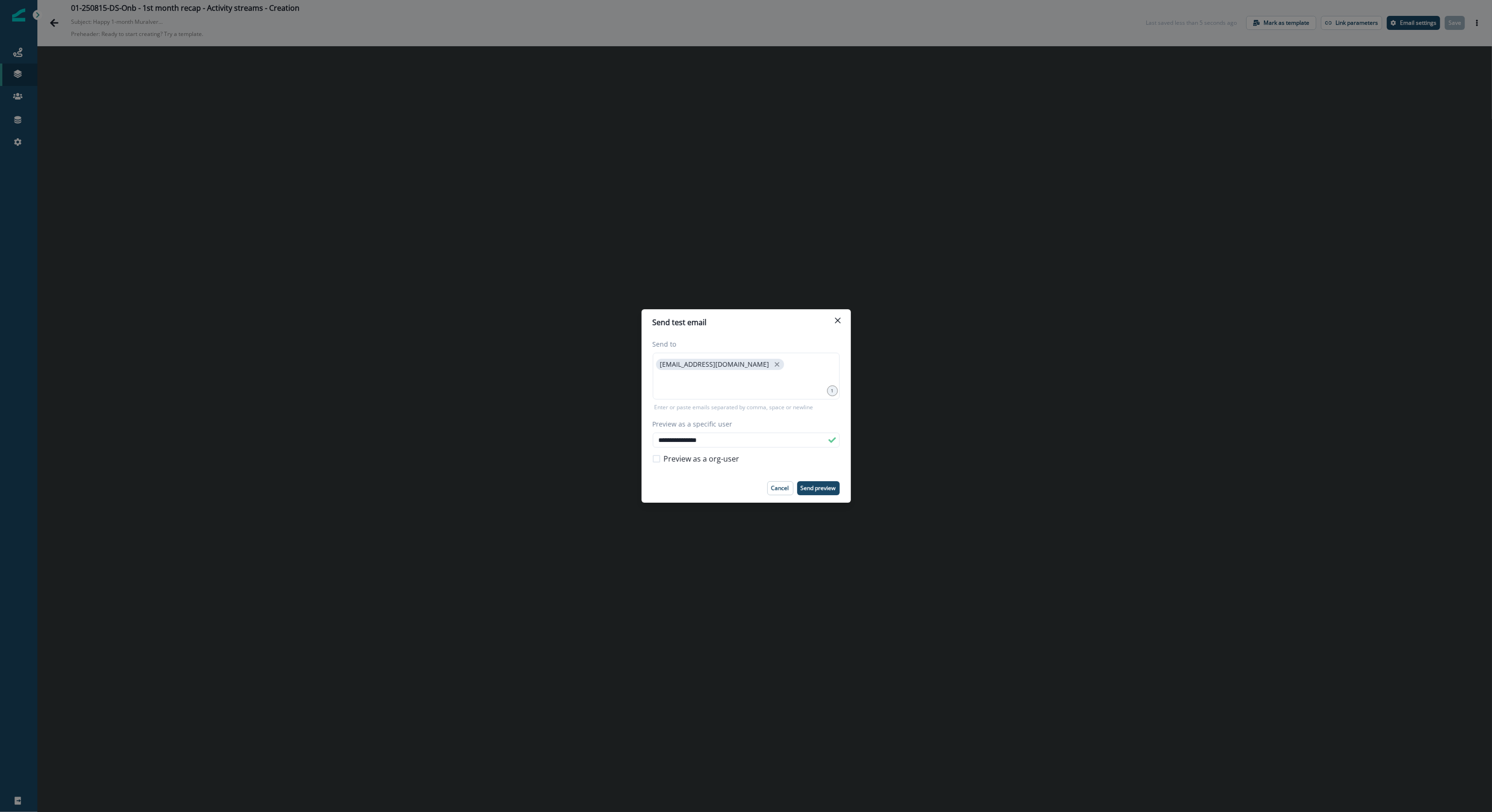
click at [826, 488] on p "Send preview" at bounding box center [818, 487] width 35 height 6
click at [838, 325] on button "Close" at bounding box center [837, 320] width 15 height 15
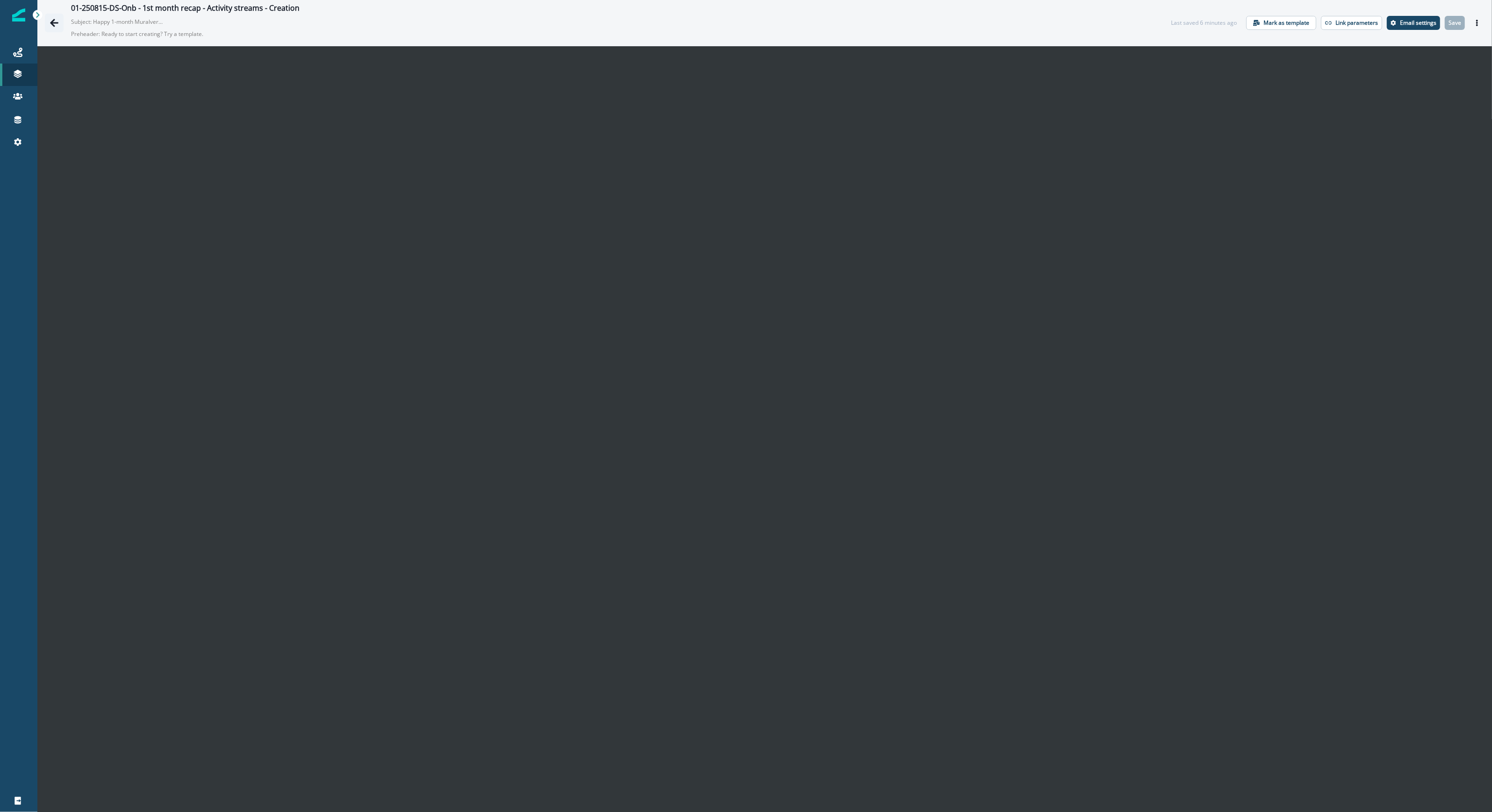
click at [52, 21] on icon "Go back" at bounding box center [54, 22] width 9 height 8
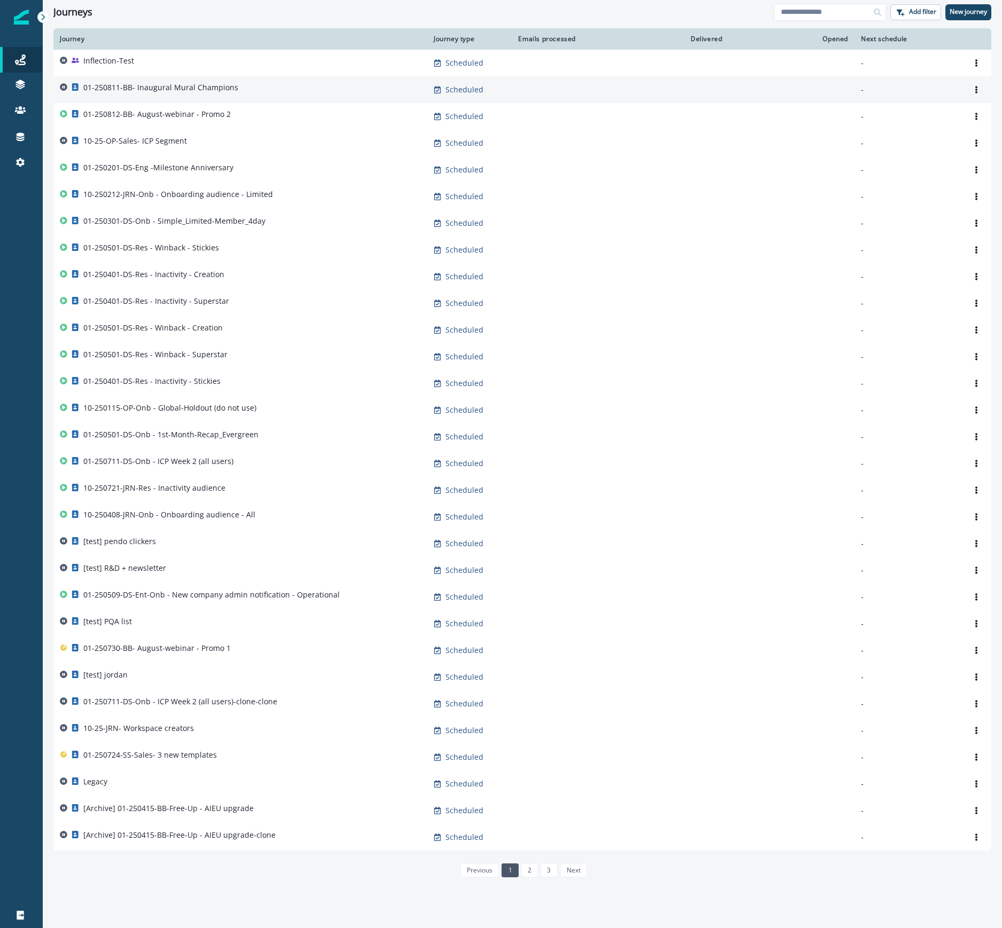
click at [174, 92] on p "01-250811-BB- Inaugural Mural Champions" at bounding box center [160, 87] width 155 height 11
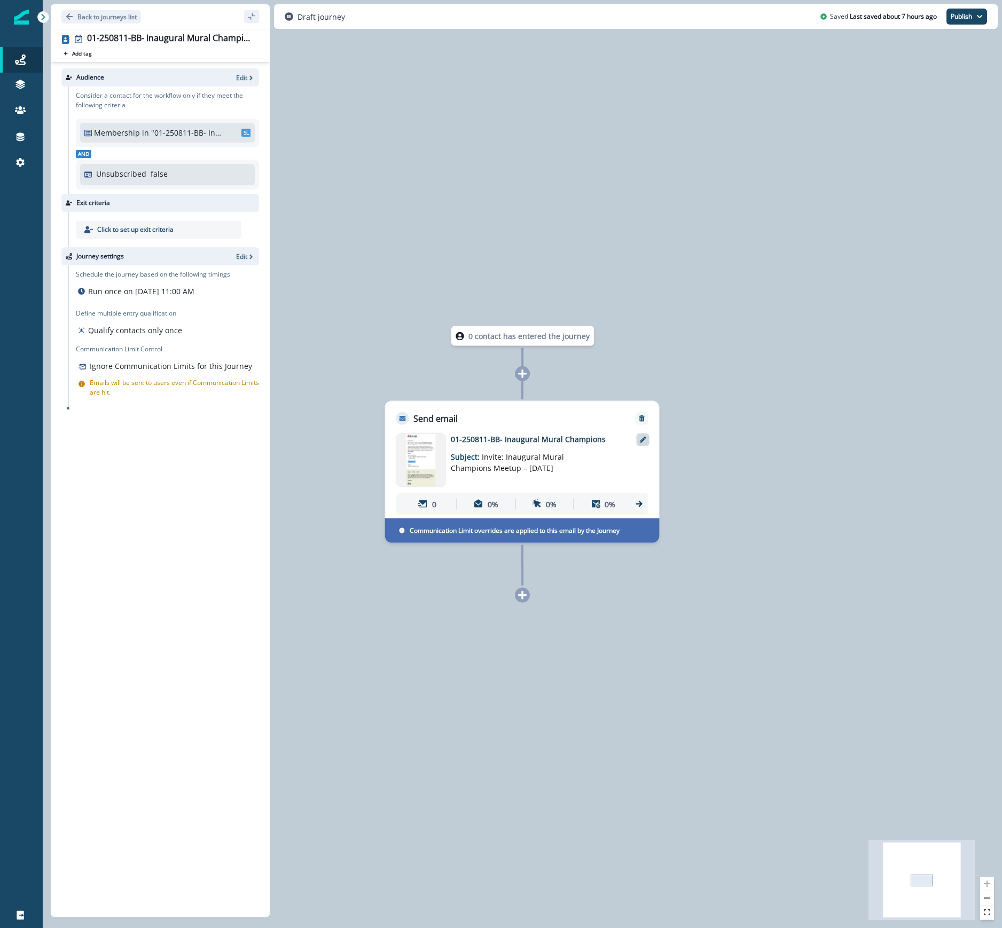
click at [644, 441] on icon at bounding box center [643, 440] width 6 height 6
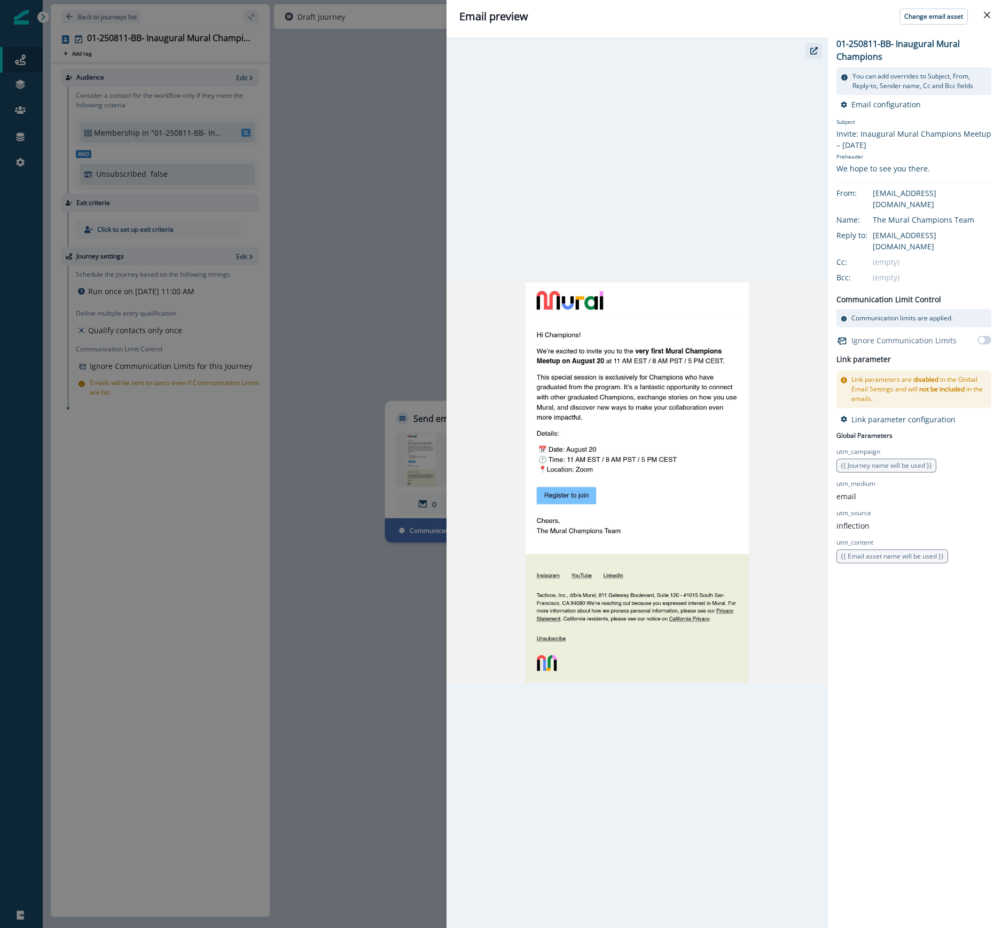
click at [815, 51] on icon "button" at bounding box center [813, 50] width 7 height 7
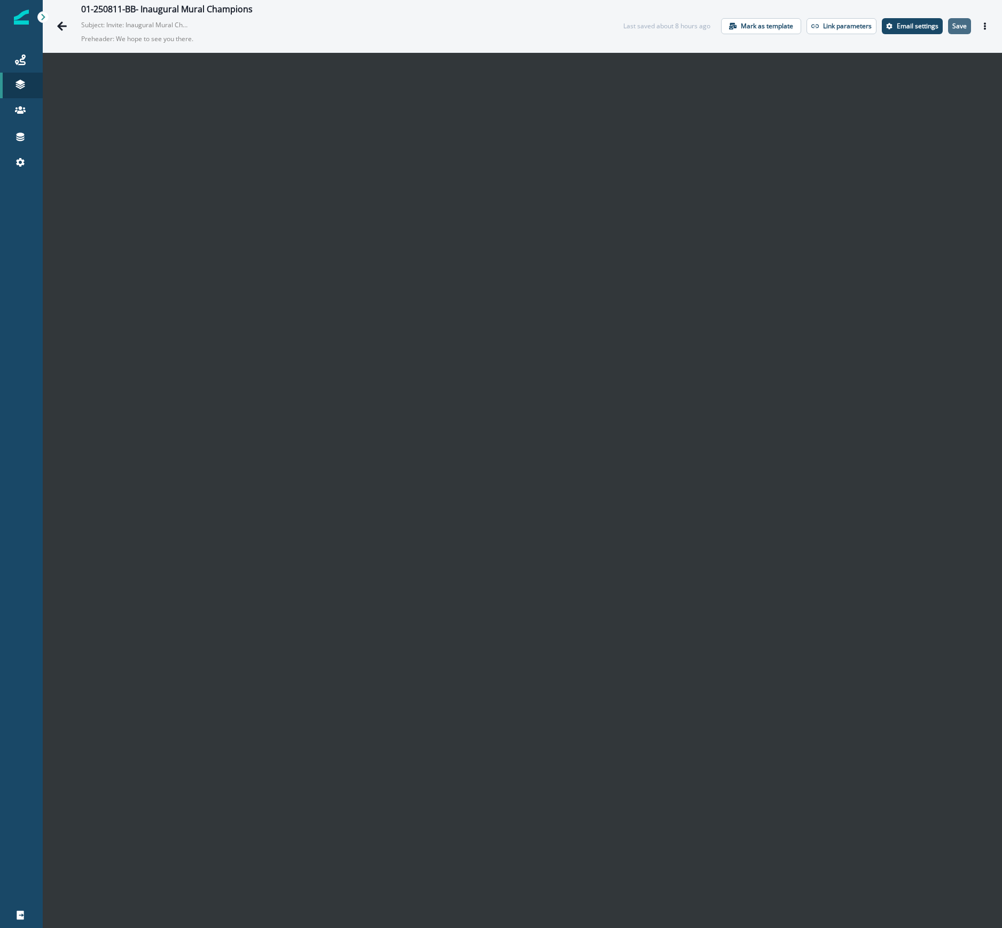
click at [952, 29] on p "Save" at bounding box center [959, 25] width 14 height 7
click at [58, 24] on icon "Go back" at bounding box center [62, 26] width 11 height 11
